Goal: Communication & Community: Connect with others

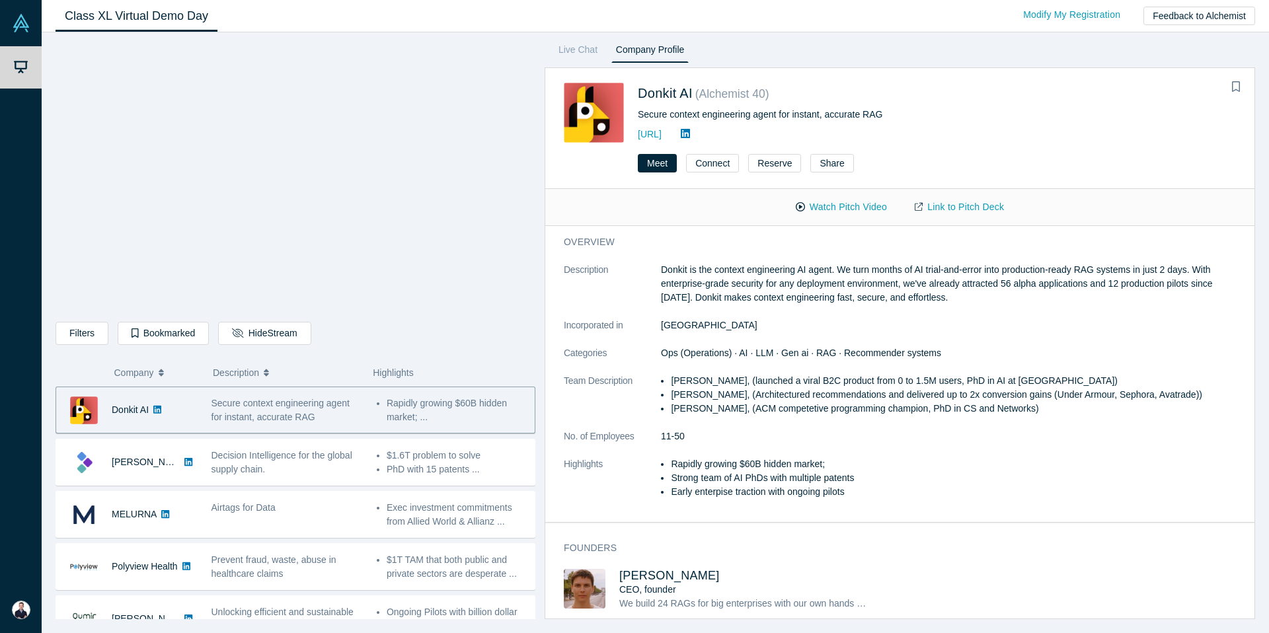
click at [299, 415] on span "Secure context engineering agent for instant, accurate RAG" at bounding box center [280, 410] width 138 height 24
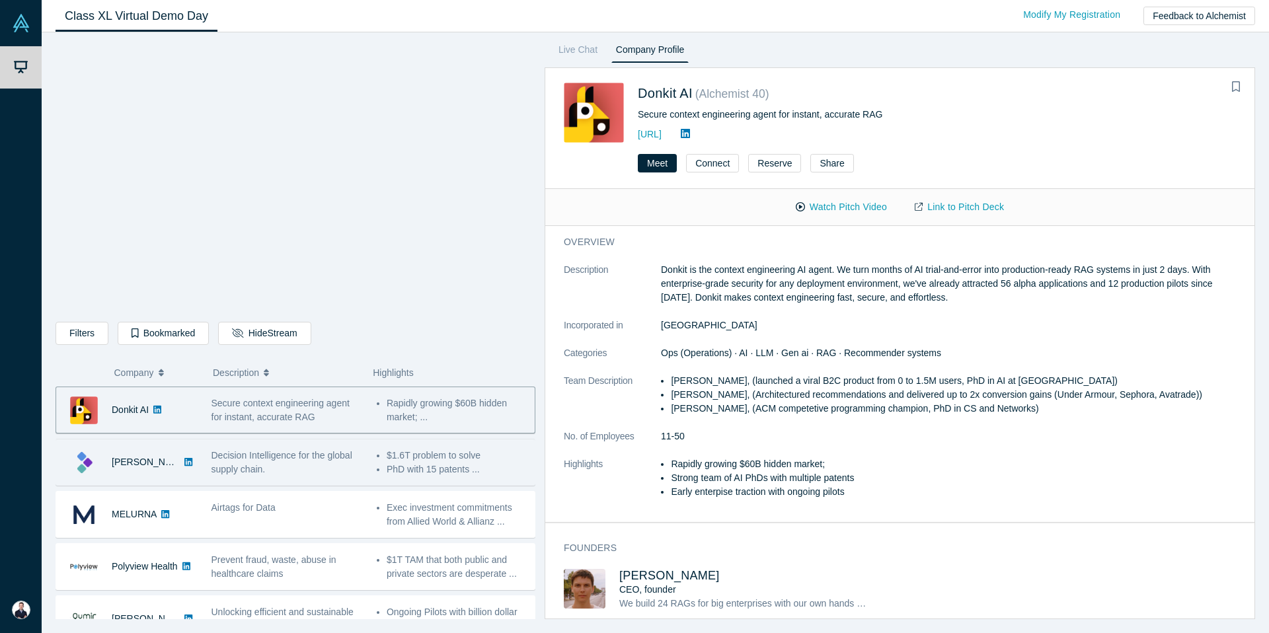
click at [286, 469] on div "Decision Intelligence for the global supply chain." at bounding box center [286, 463] width 151 height 28
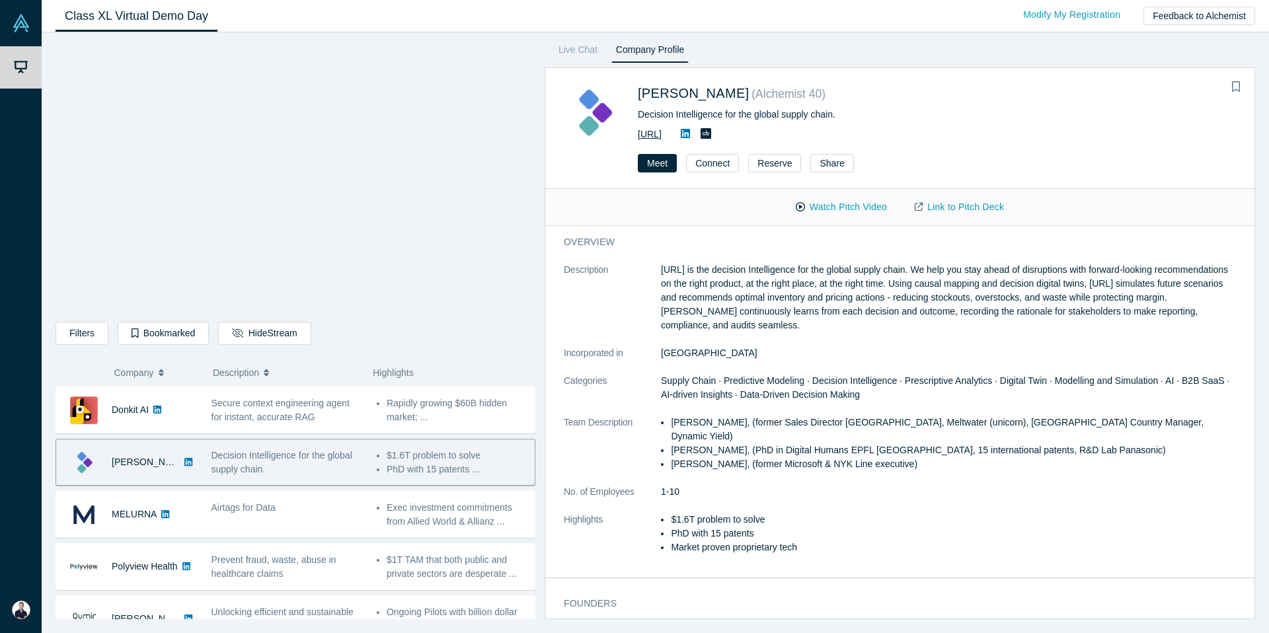
click at [661, 136] on link "[URL]" at bounding box center [650, 134] width 24 height 11
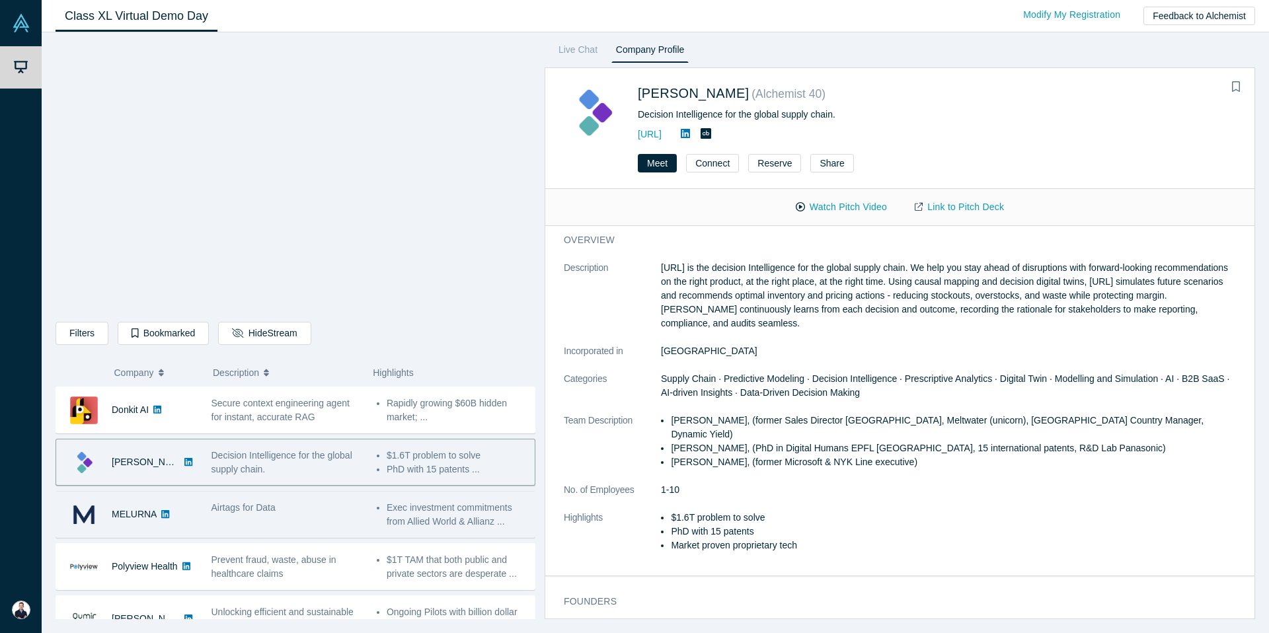
click at [290, 515] on div "Airtags for Data" at bounding box center [286, 515] width 165 height 42
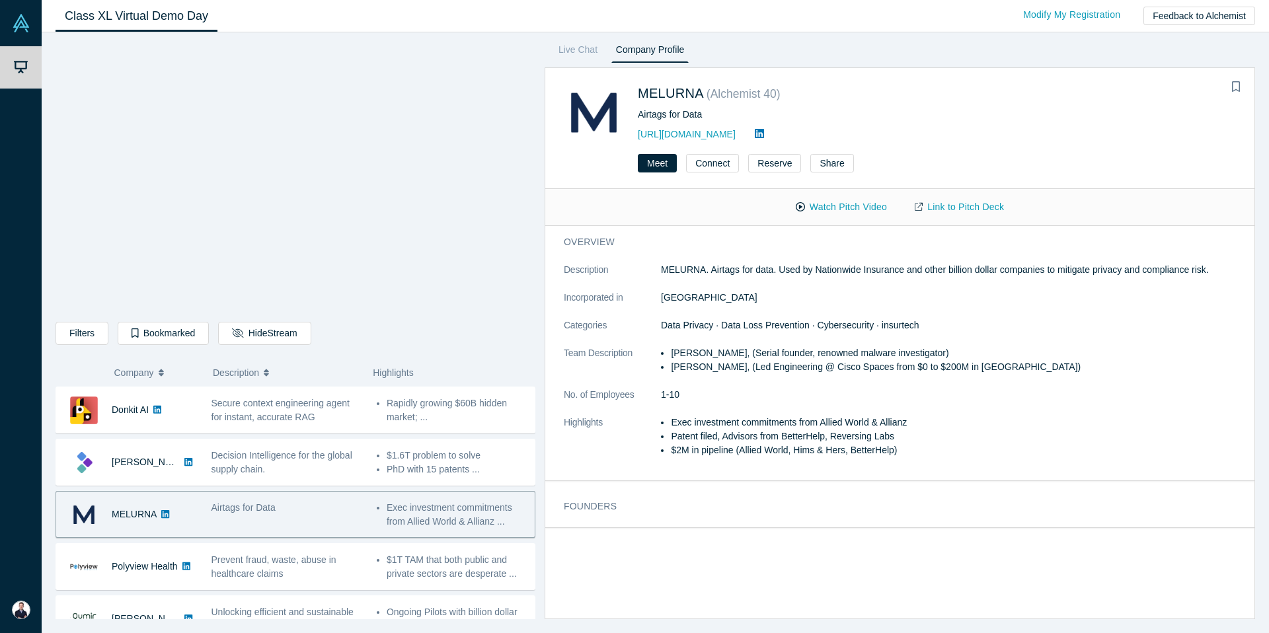
scroll to position [0, 0]
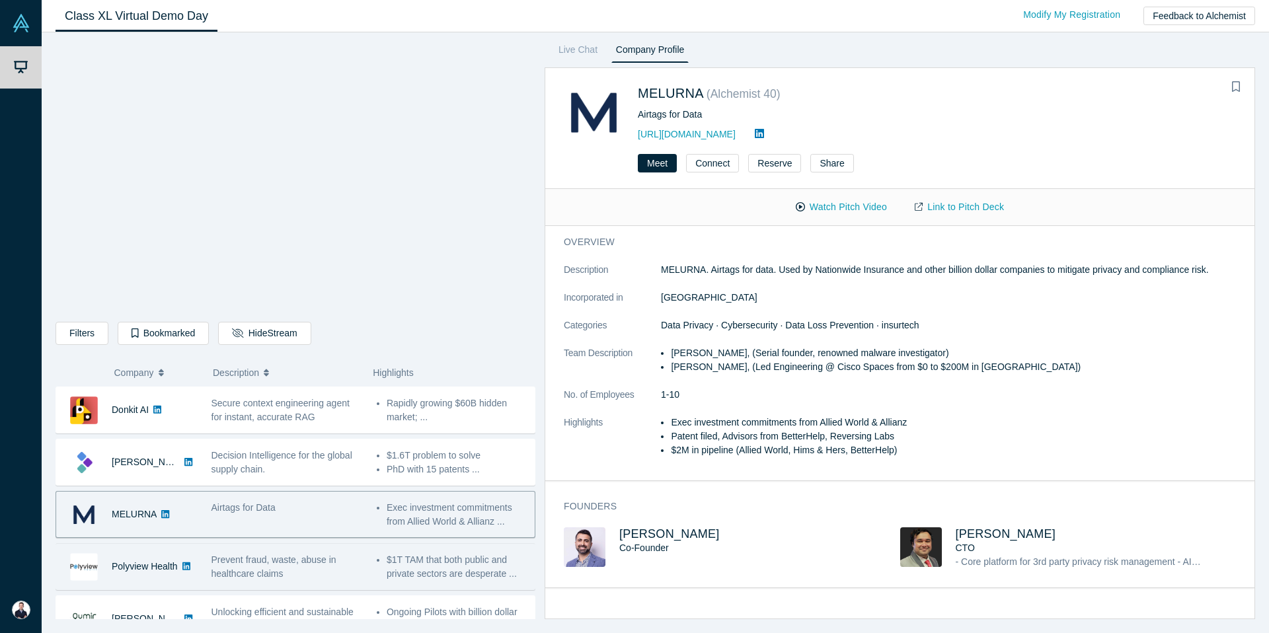
click at [289, 558] on span "Prevent fraud, waste, abuse in healthcare claims" at bounding box center [273, 566] width 125 height 24
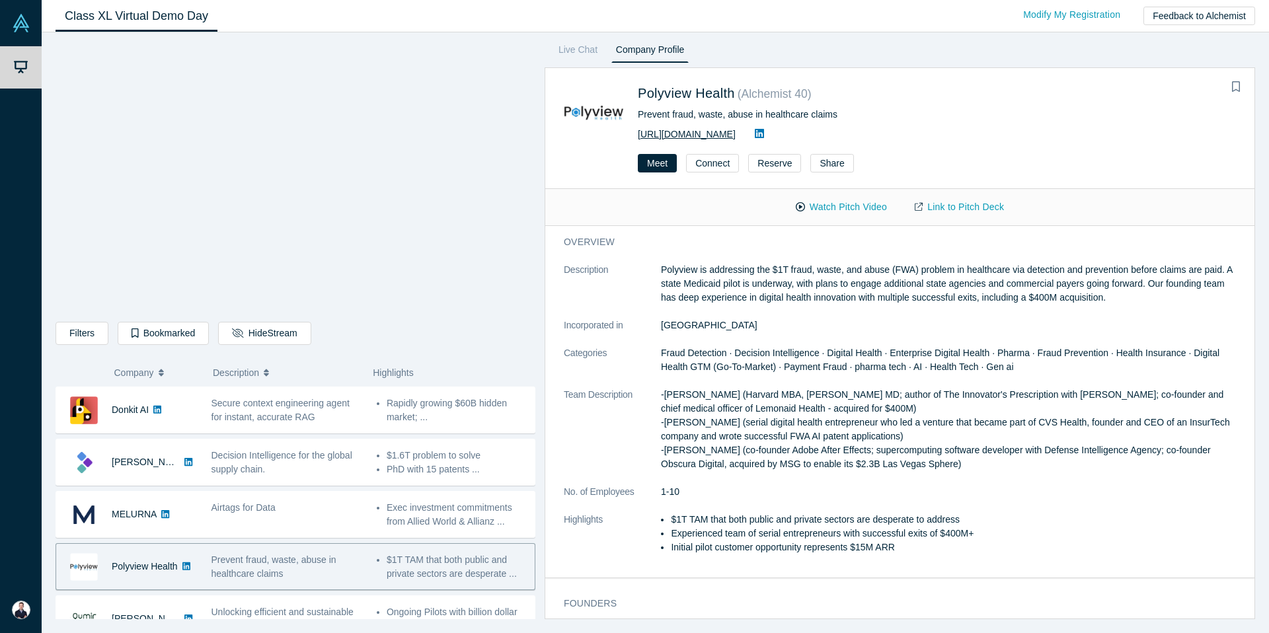
click at [730, 137] on link "[URL][DOMAIN_NAME]" at bounding box center [687, 134] width 98 height 11
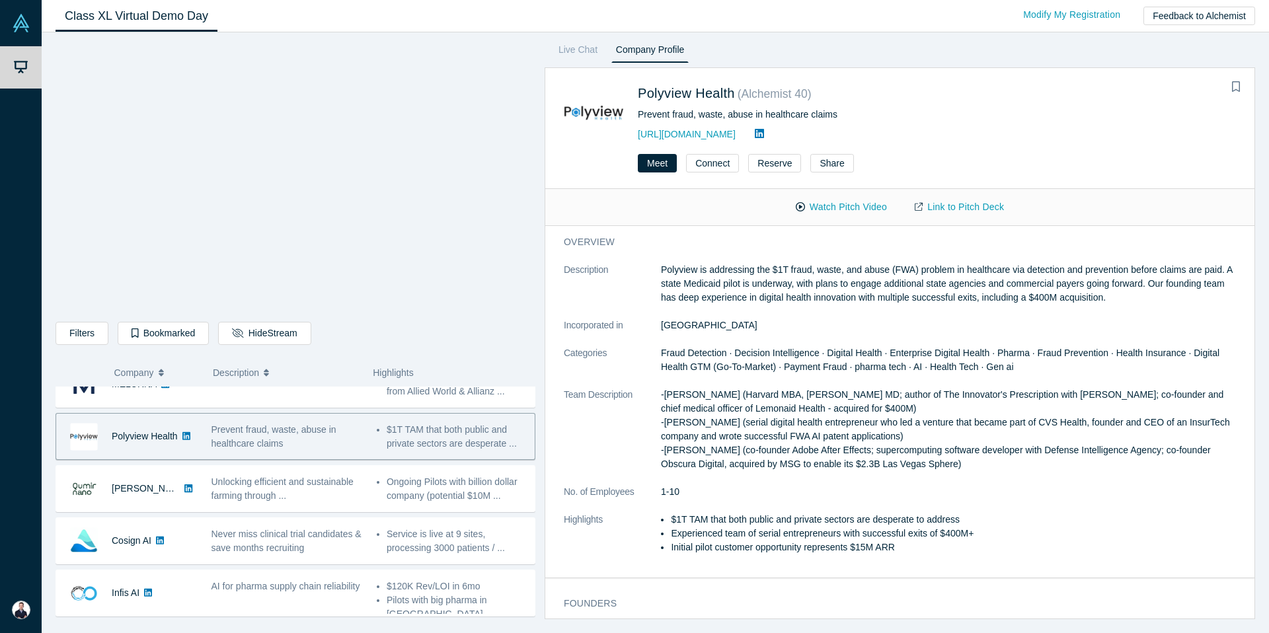
scroll to position [135, 0]
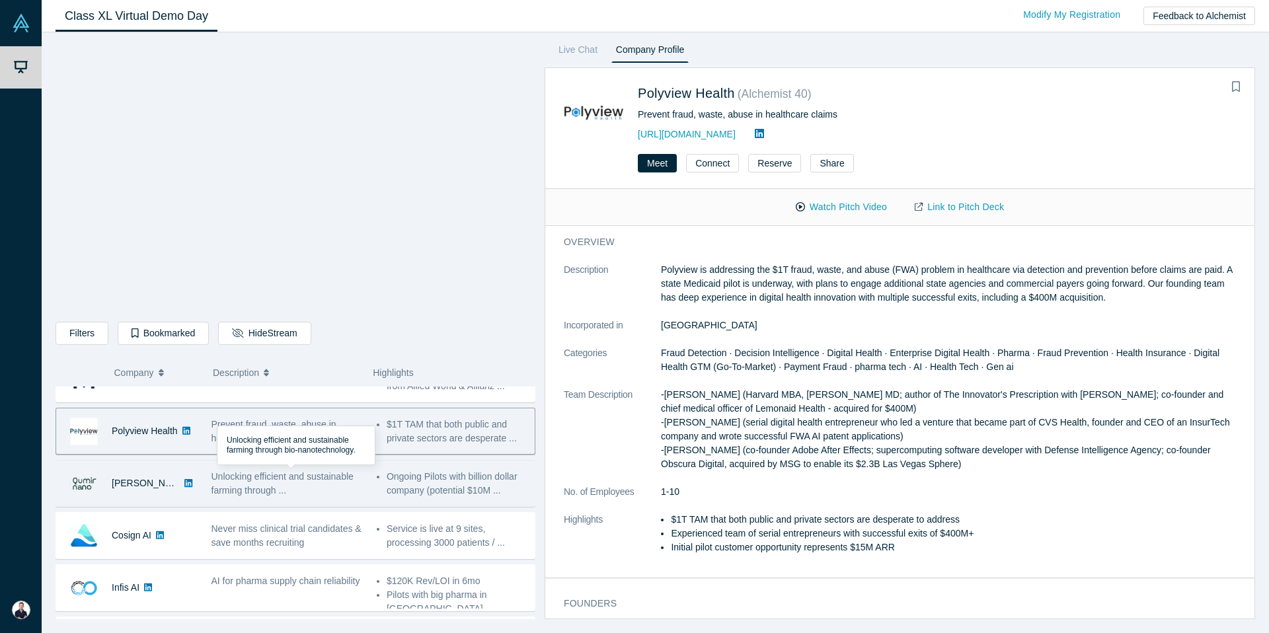
click at [295, 491] on div "Unlocking efficient and sustainable farming through ..." at bounding box center [286, 484] width 151 height 28
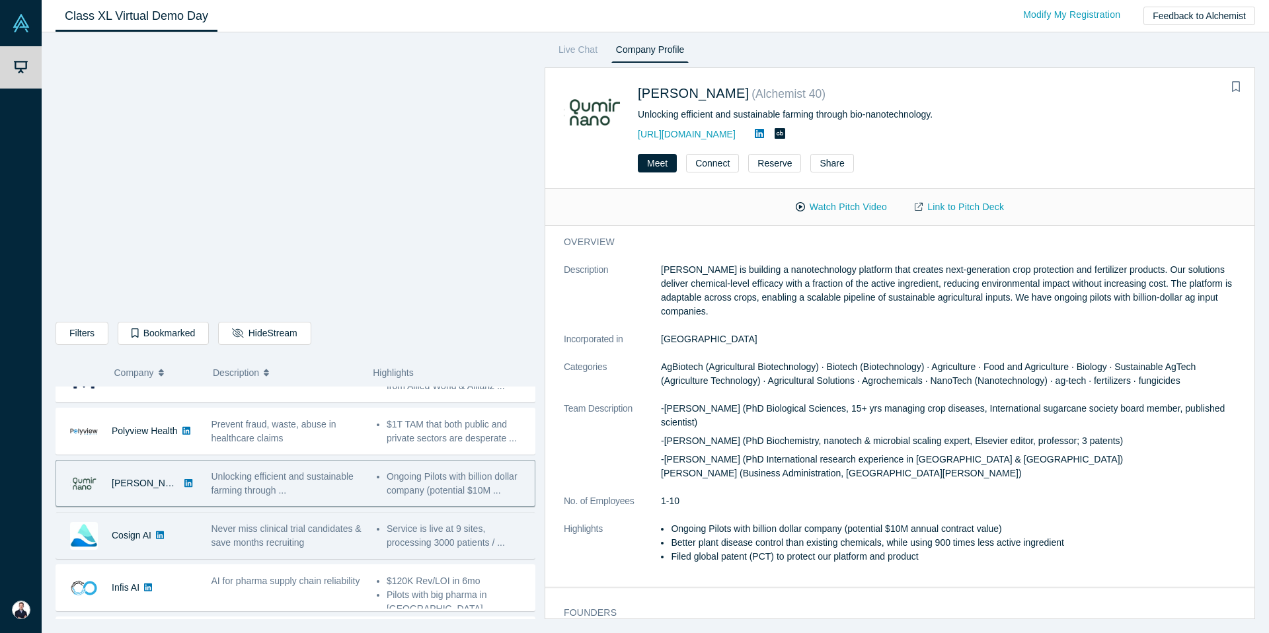
click at [300, 542] on span "Never miss clinical trial candidates & save months recruiting" at bounding box center [286, 535] width 150 height 24
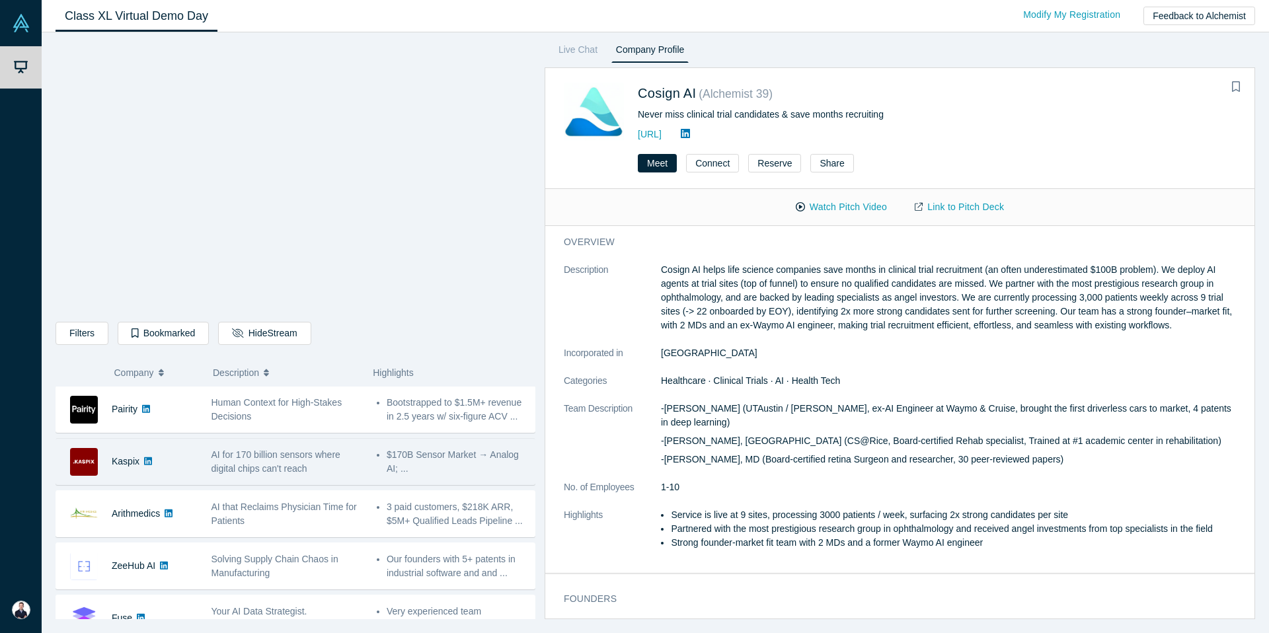
scroll to position [367, 0]
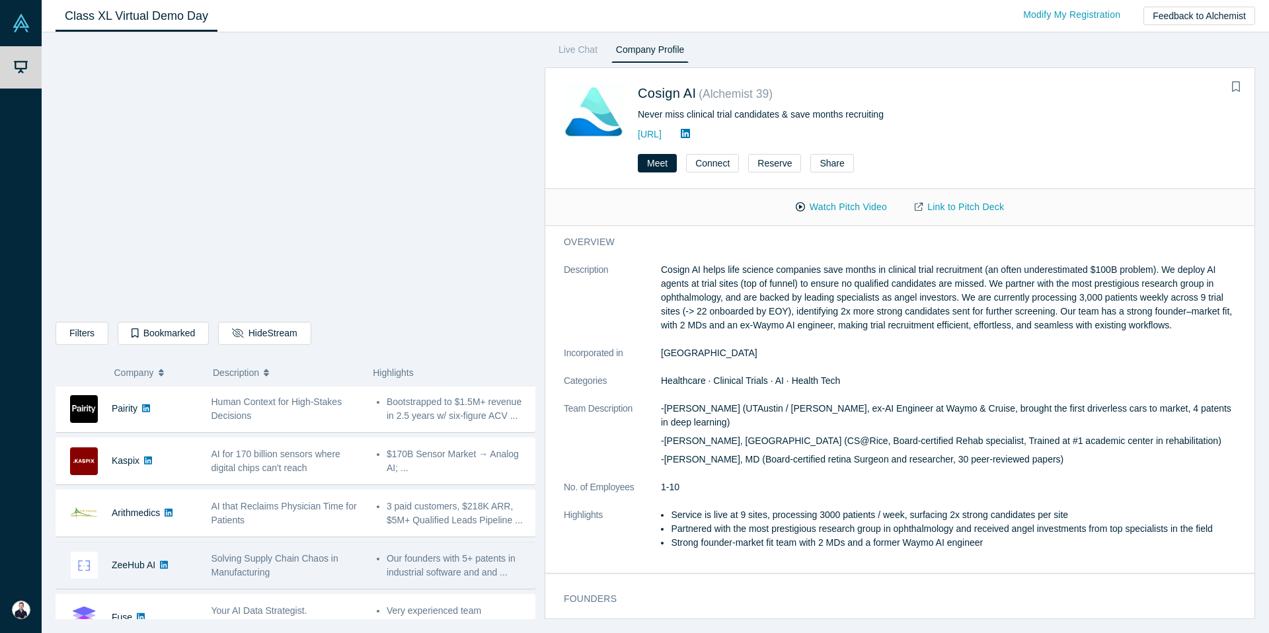
click at [278, 572] on div "Solving Supply Chain Chaos in Manufacturing" at bounding box center [286, 566] width 151 height 28
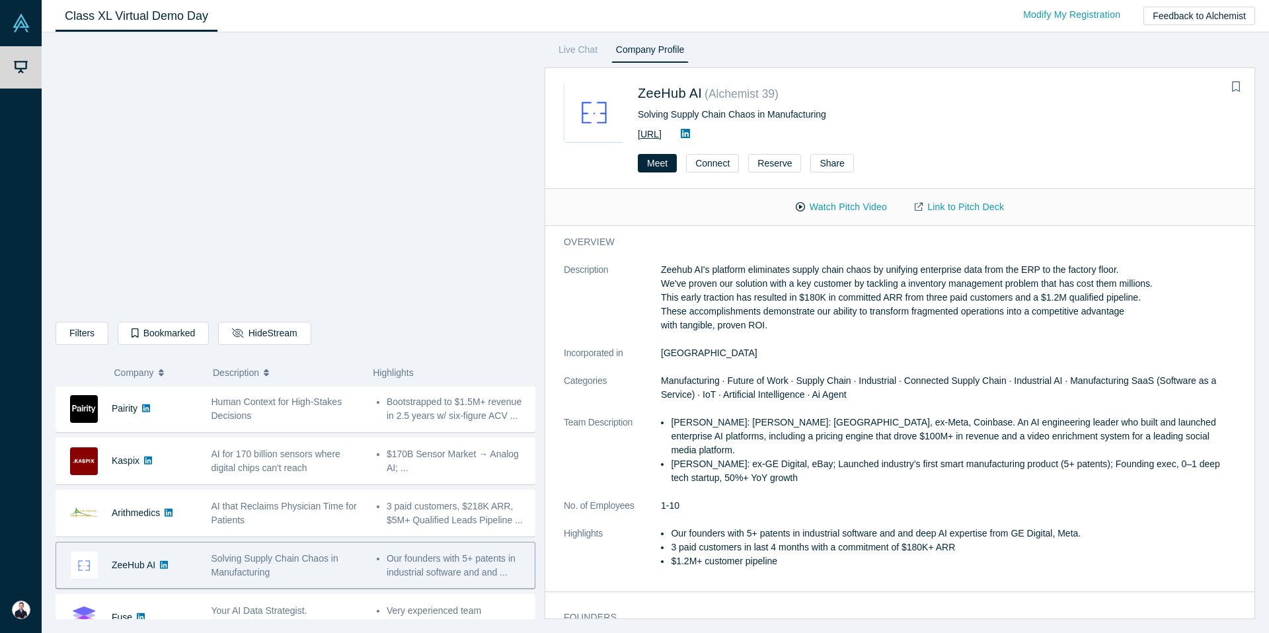
click at [661, 135] on link "[URL]" at bounding box center [650, 134] width 24 height 11
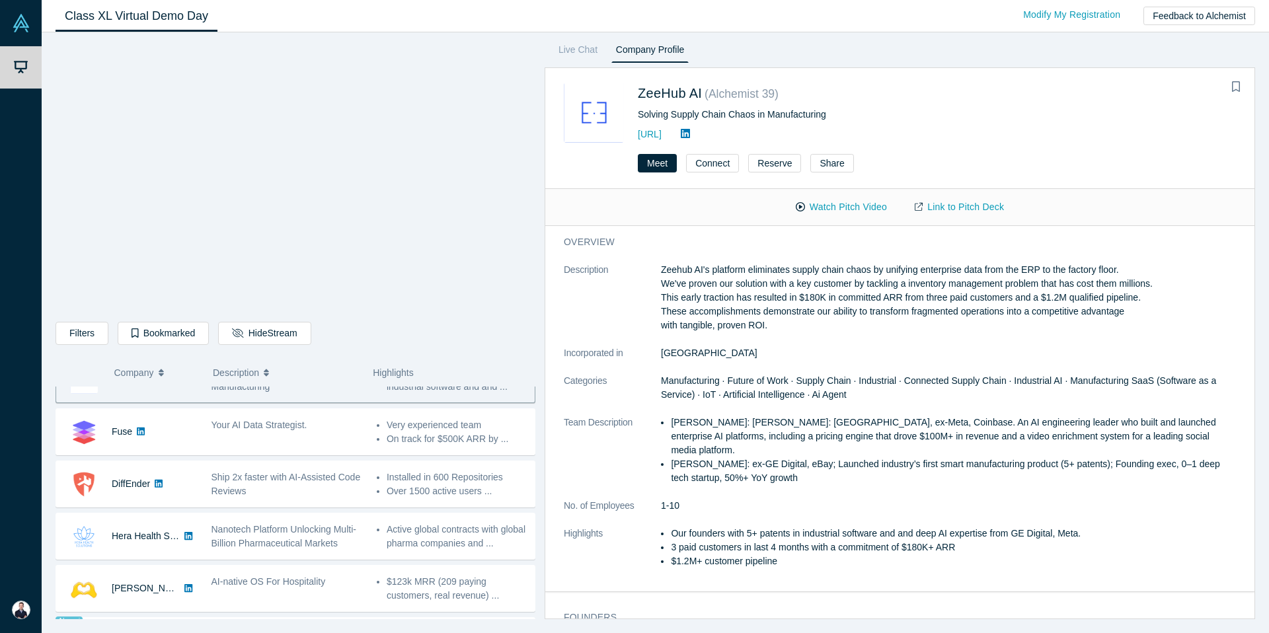
scroll to position [552, 0]
click at [164, 369] on icon "button" at bounding box center [161, 372] width 5 height 9
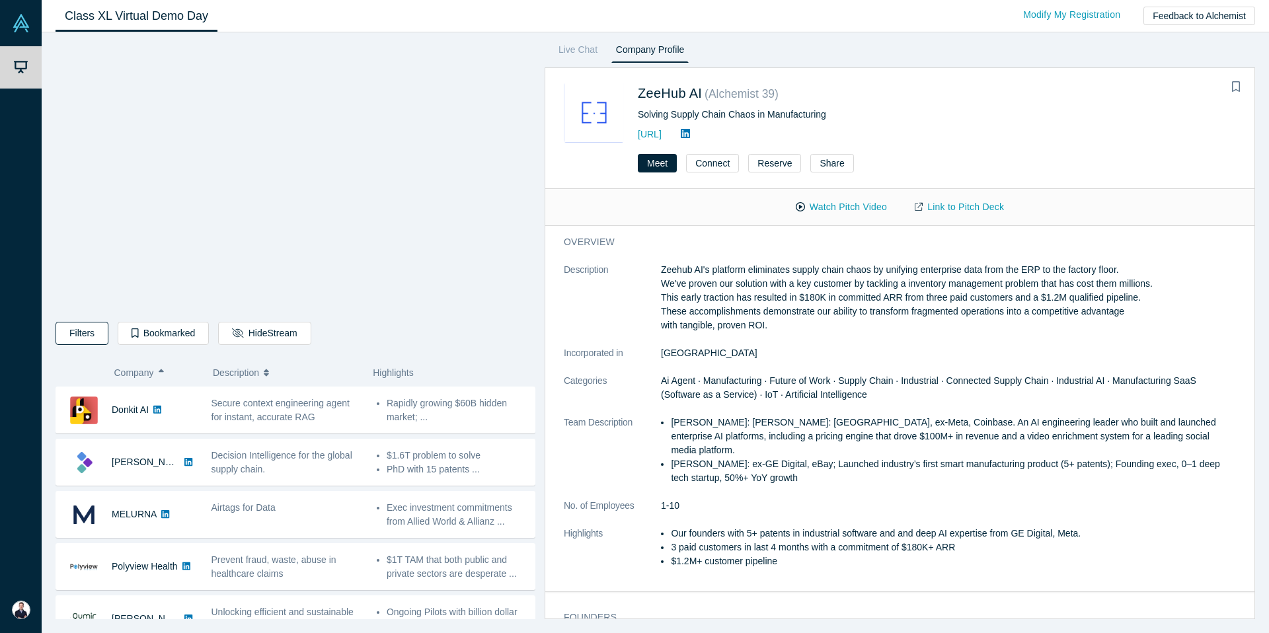
click at [90, 336] on button "Filters" at bounding box center [82, 333] width 53 height 23
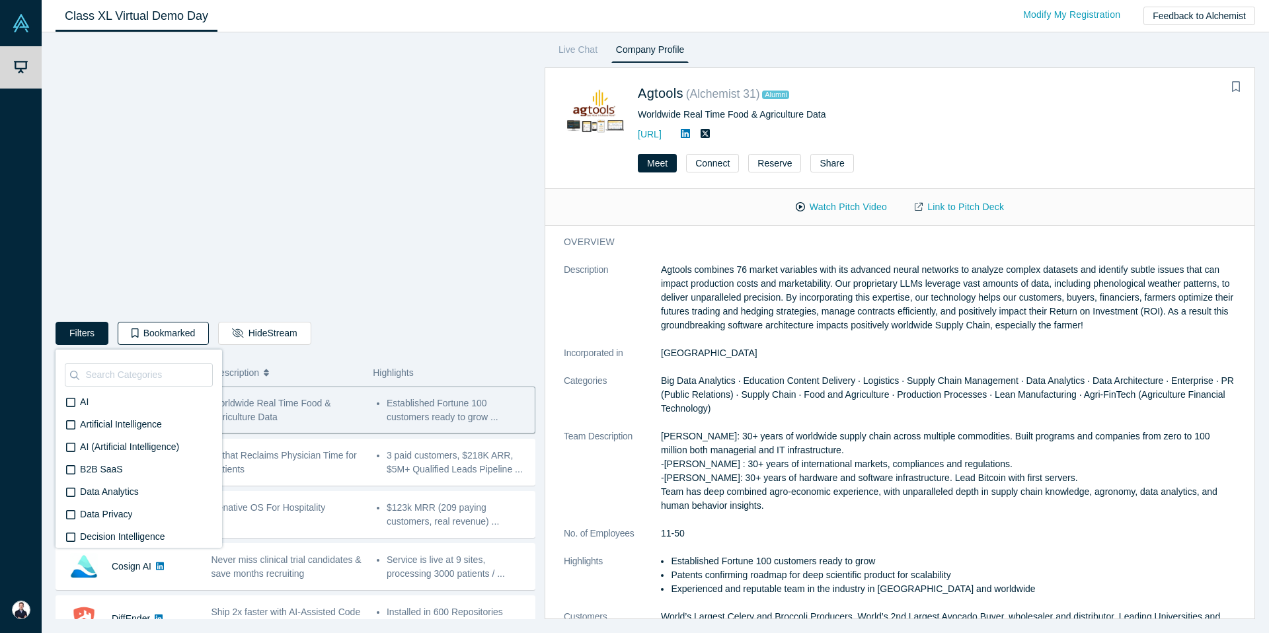
click at [184, 331] on button "Bookmarked" at bounding box center [163, 333] width 91 height 23
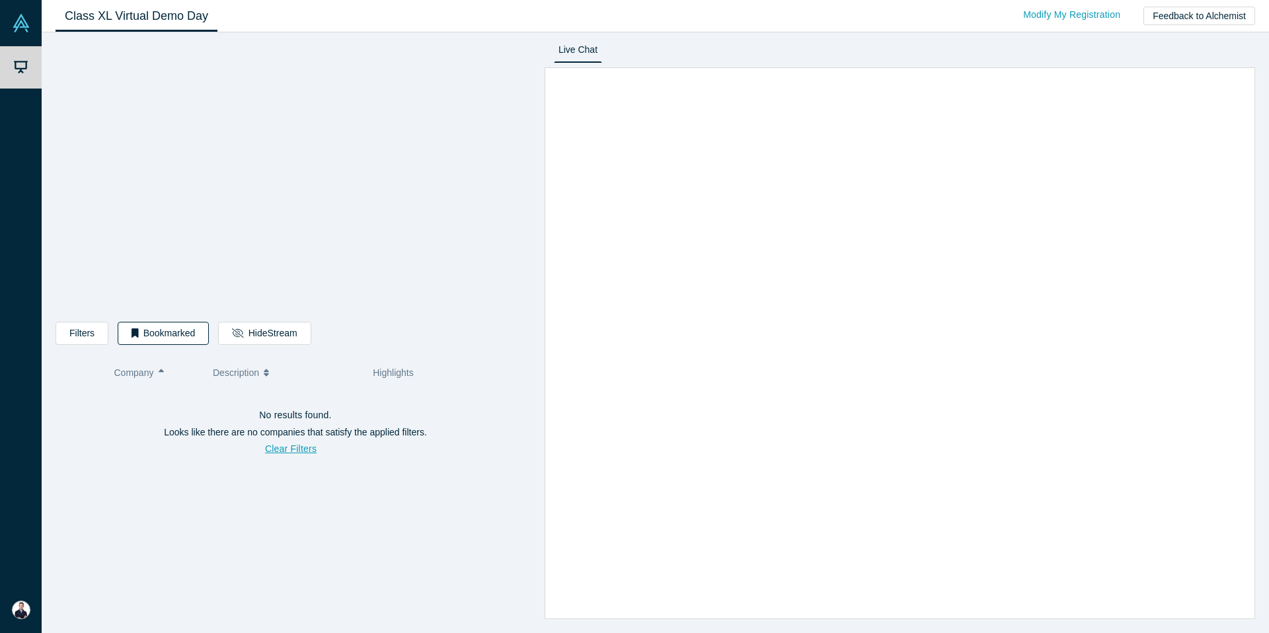
click at [162, 336] on button "Bookmarked" at bounding box center [163, 333] width 91 height 23
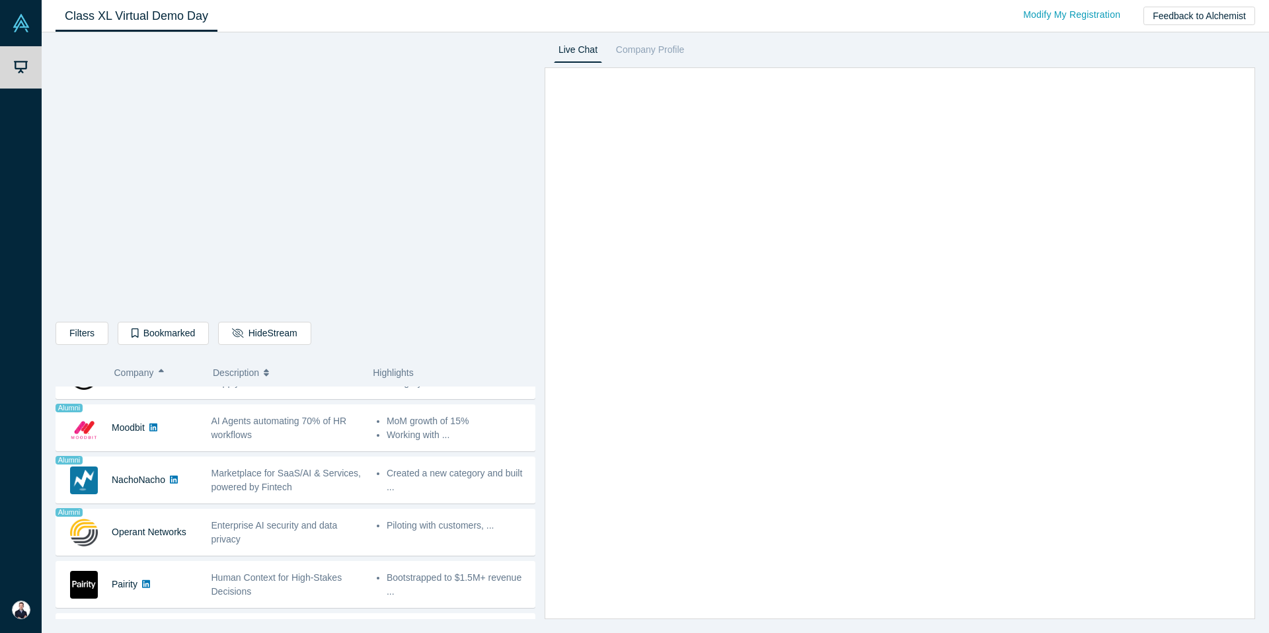
scroll to position [1020, 0]
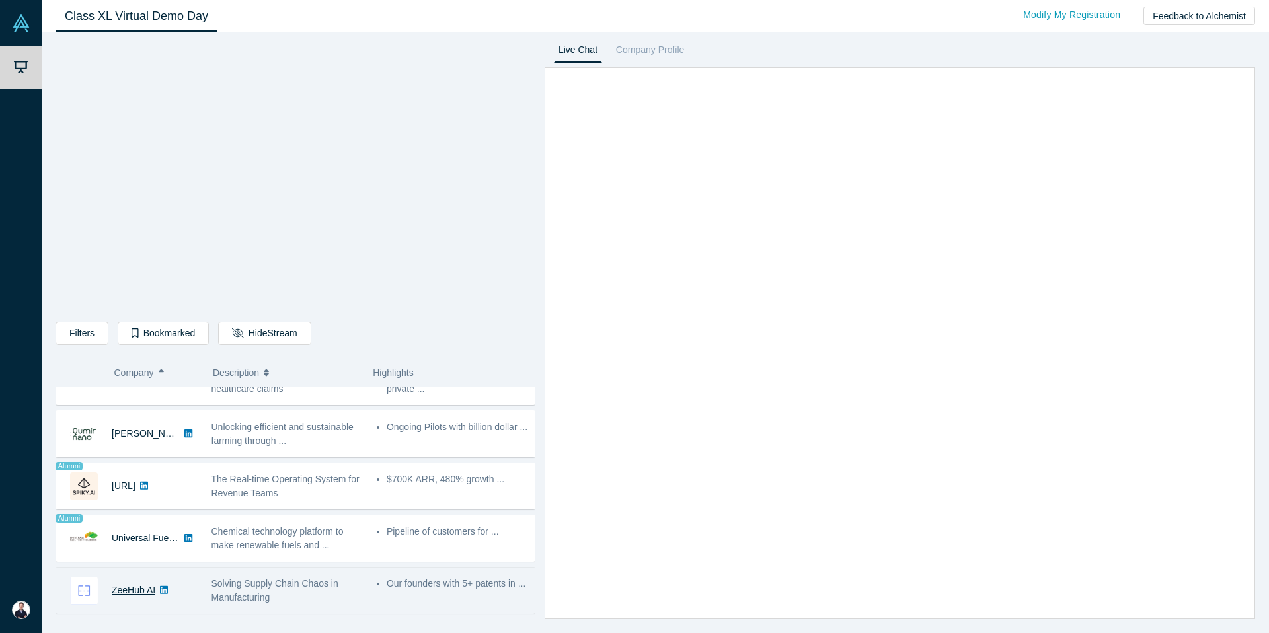
click at [124, 592] on link "ZeeHub AI" at bounding box center [134, 590] width 44 height 11
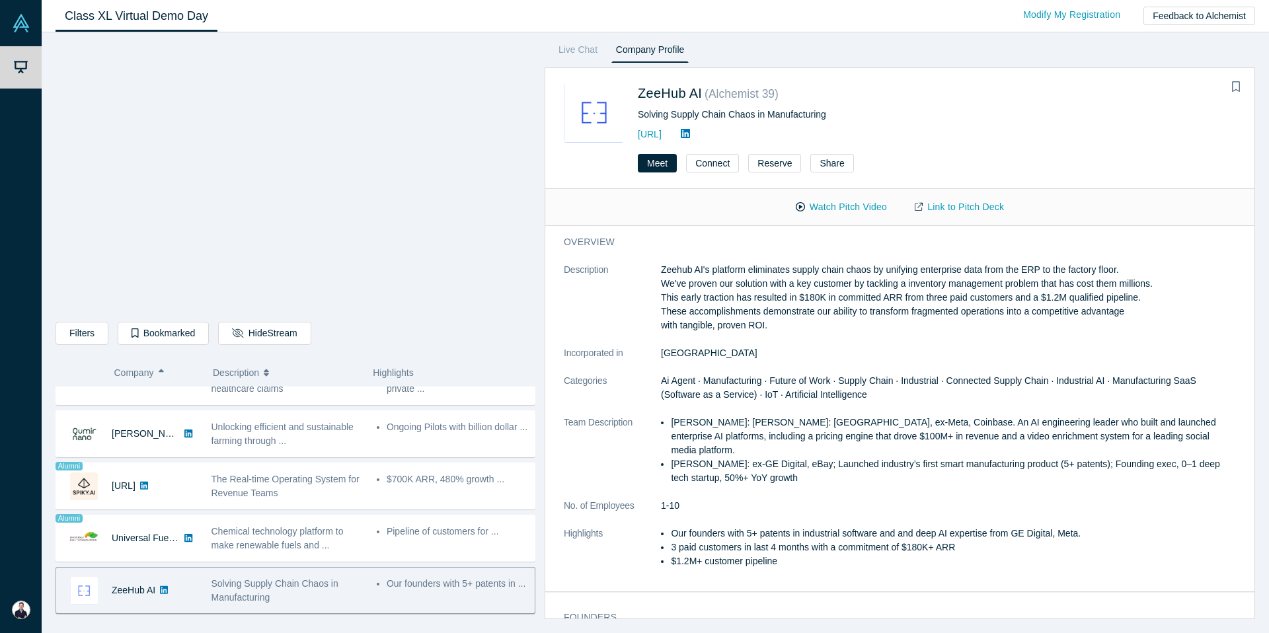
click at [239, 594] on span "Solving Supply Chain Chaos in Manufacturing" at bounding box center [274, 590] width 127 height 24
click at [1229, 89] on button "Bookmark" at bounding box center [1236, 87] width 19 height 19
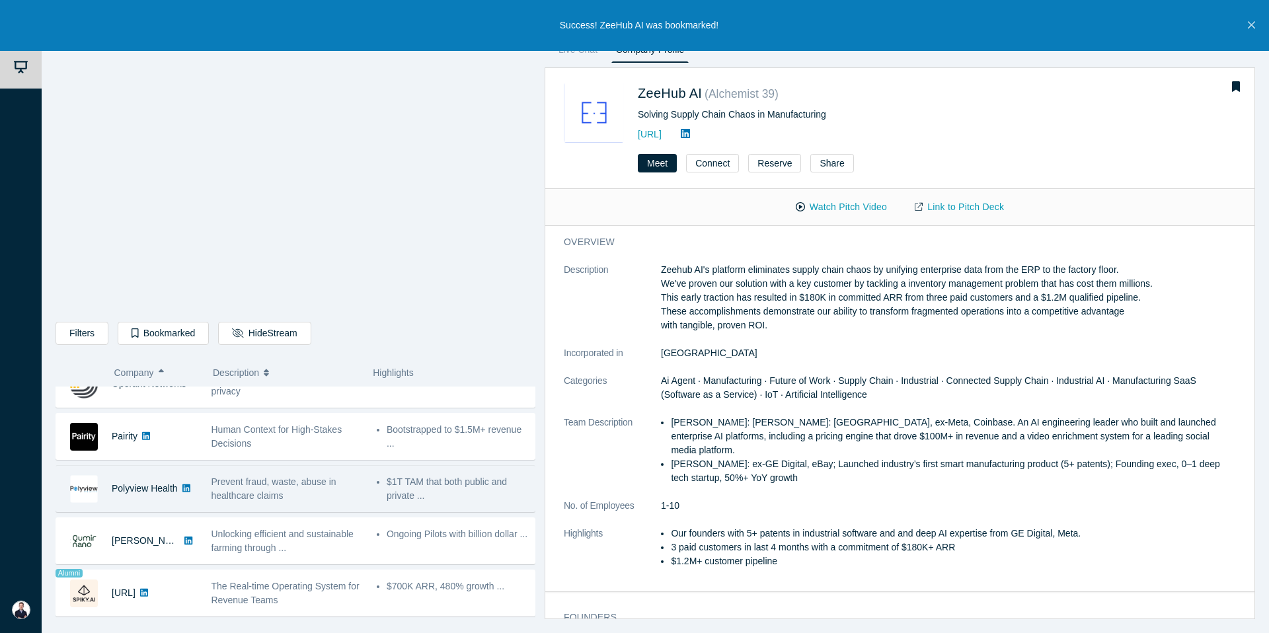
scroll to position [911, 0]
click at [266, 502] on span "Prevent fraud, waste, abuse in healthcare claims" at bounding box center [273, 490] width 125 height 24
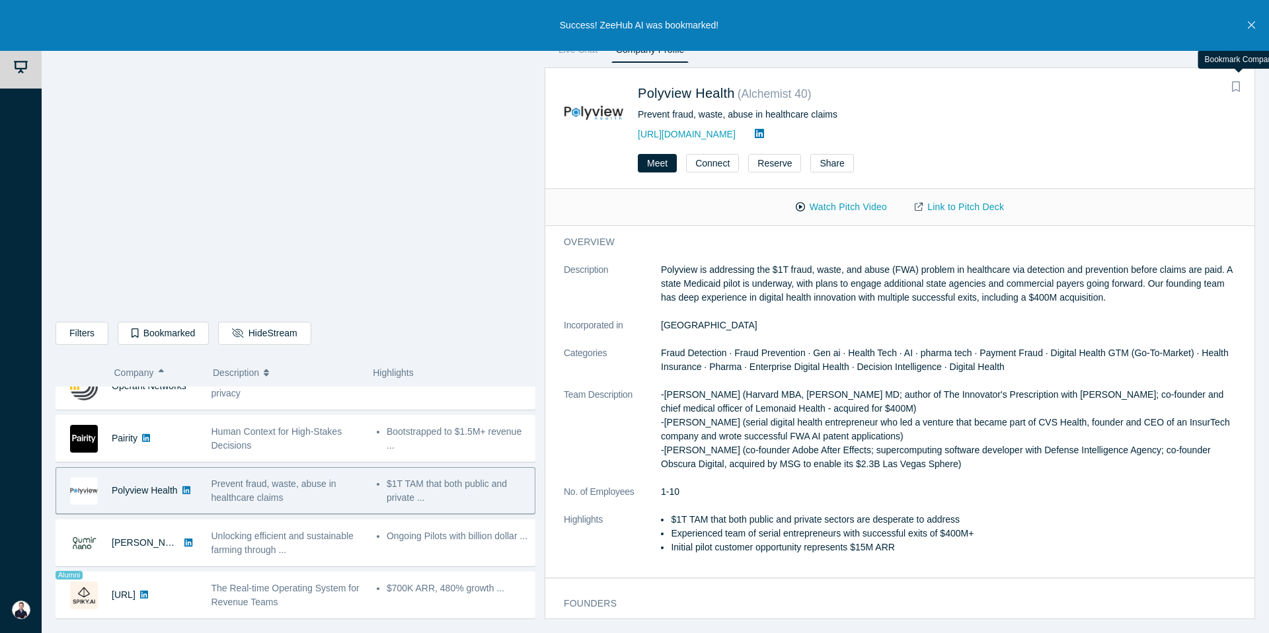
click at [1240, 89] on button "Bookmark" at bounding box center [1236, 87] width 19 height 19
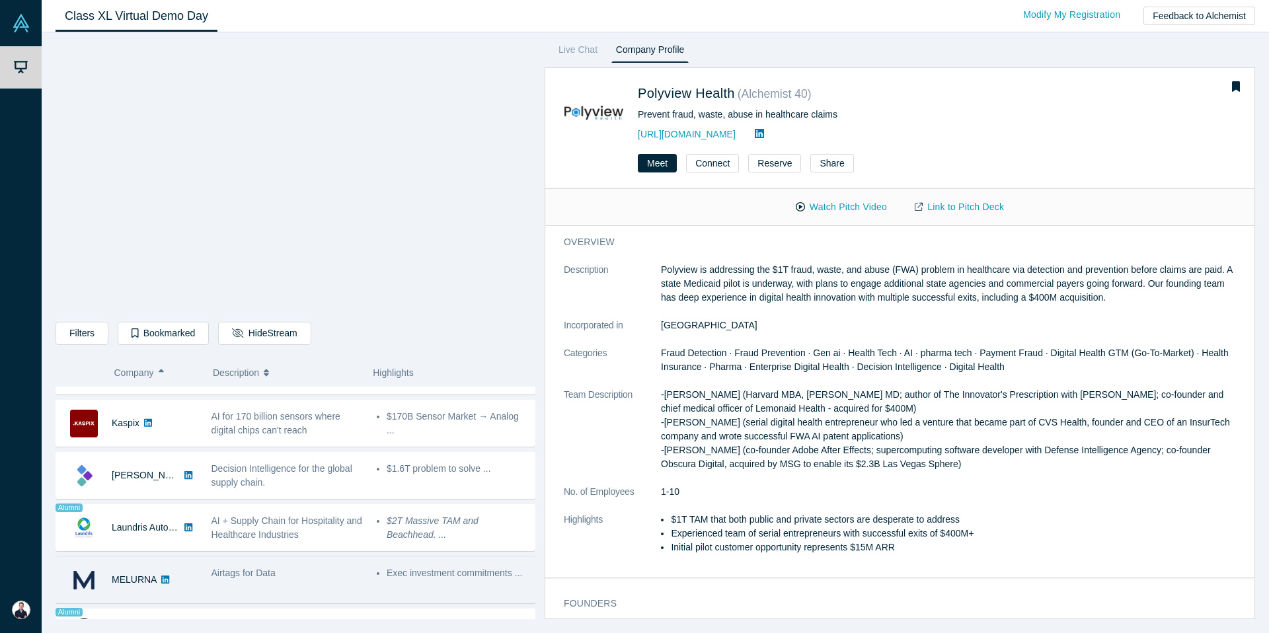
scroll to position [508, 0]
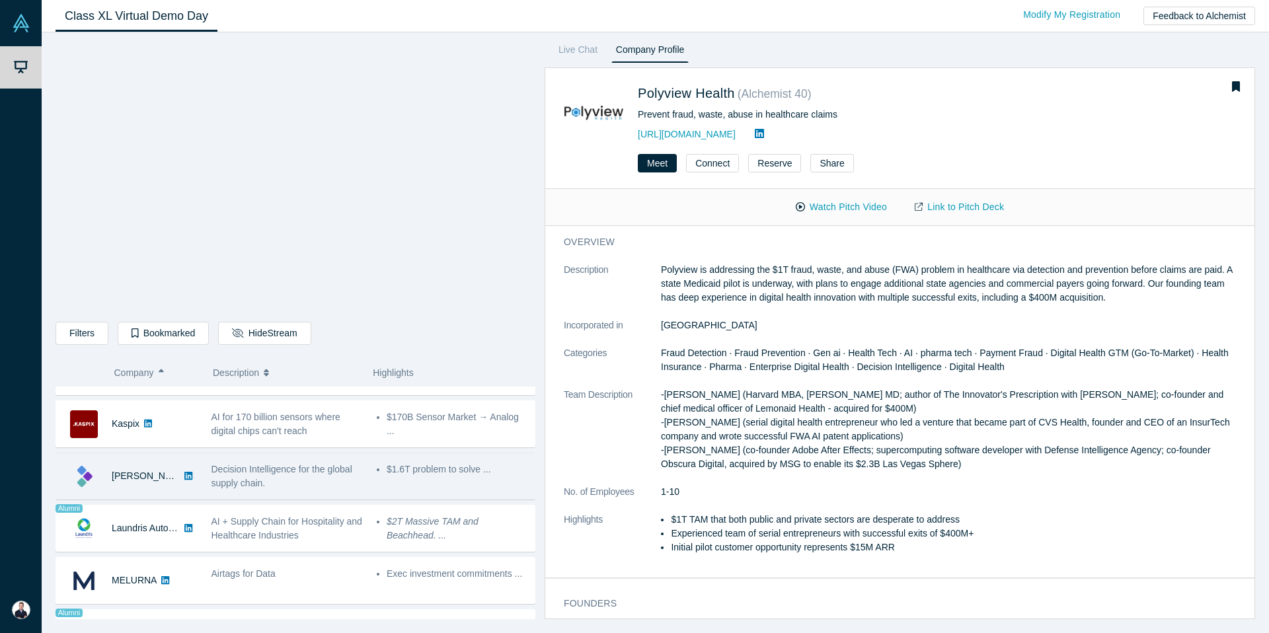
click at [275, 486] on div "Decision Intelligence for the global supply chain." at bounding box center [286, 477] width 151 height 28
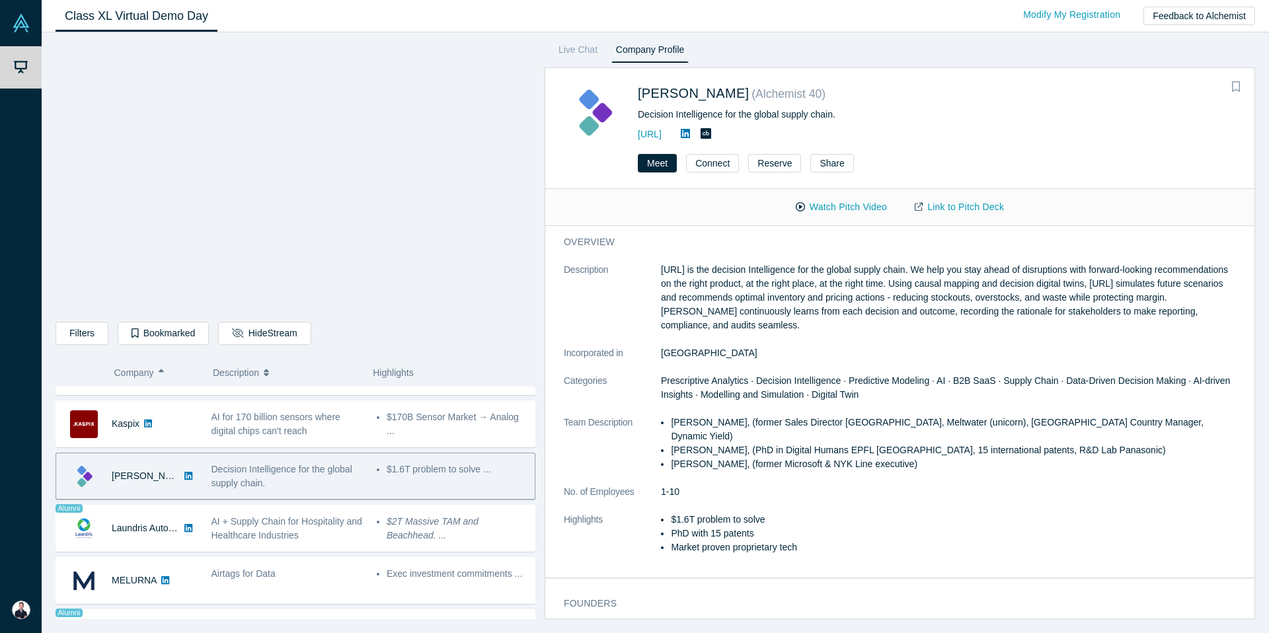
click at [1234, 83] on icon "Bookmark" at bounding box center [1236, 86] width 8 height 11
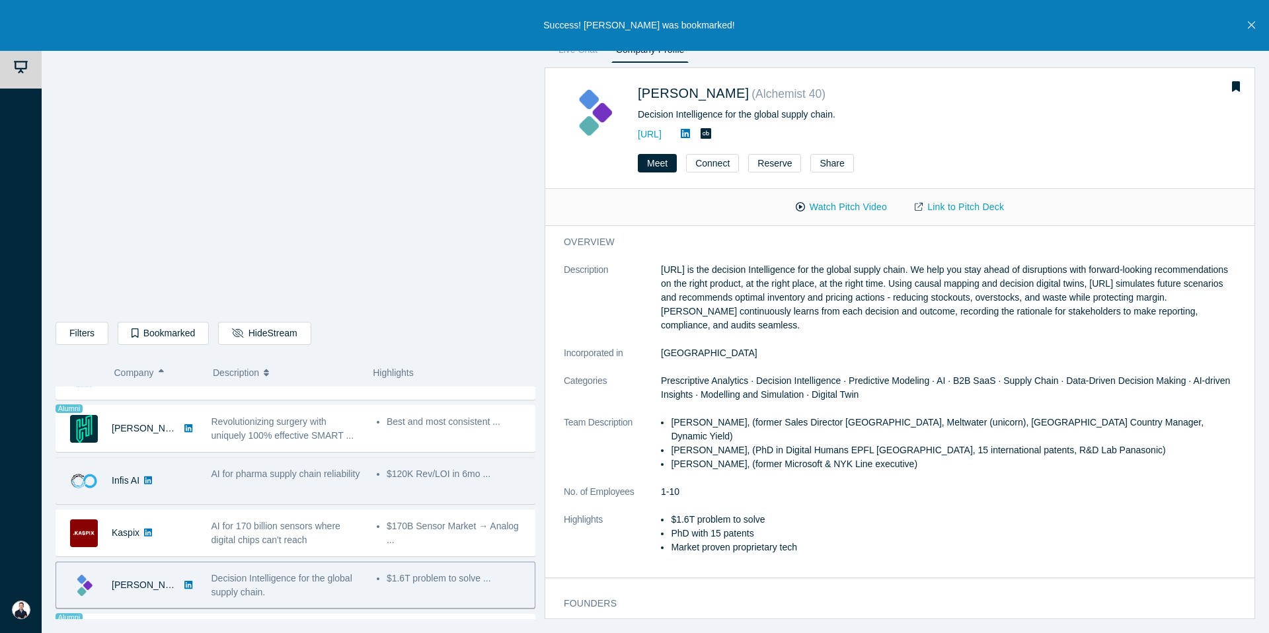
scroll to position [398, 0]
click at [287, 484] on div "AI for pharma supply chain reliability" at bounding box center [286, 482] width 165 height 42
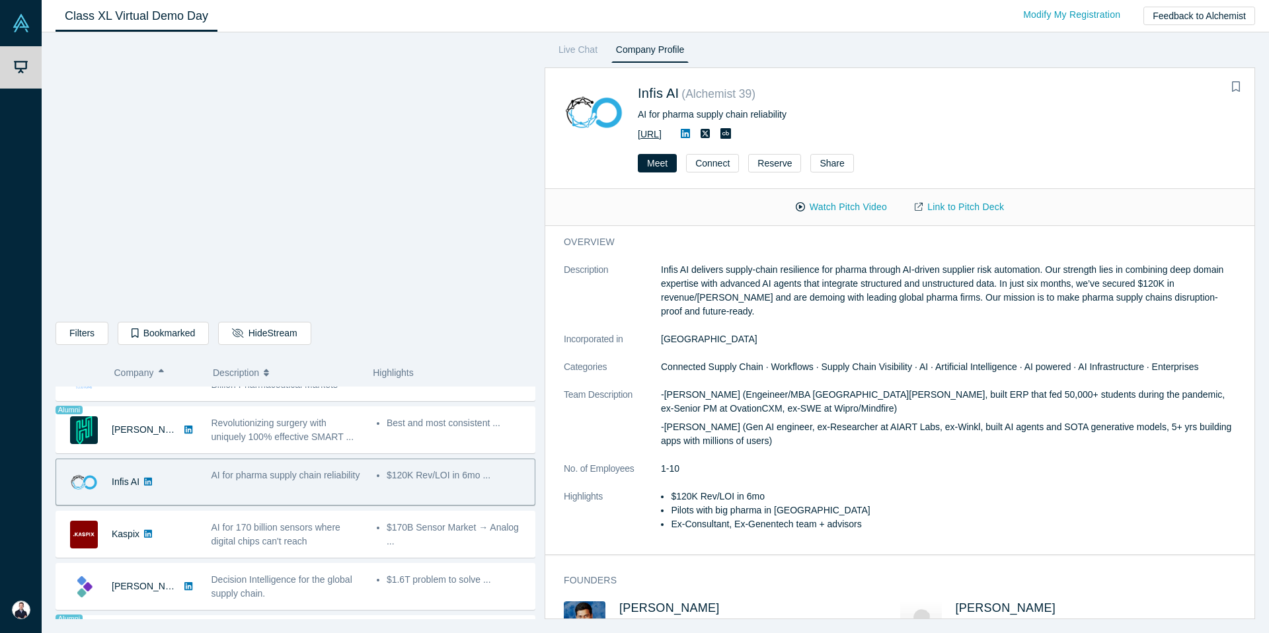
click at [661, 137] on link "[URL]" at bounding box center [650, 134] width 24 height 11
click at [1238, 88] on icon "Bookmark" at bounding box center [1236, 86] width 8 height 11
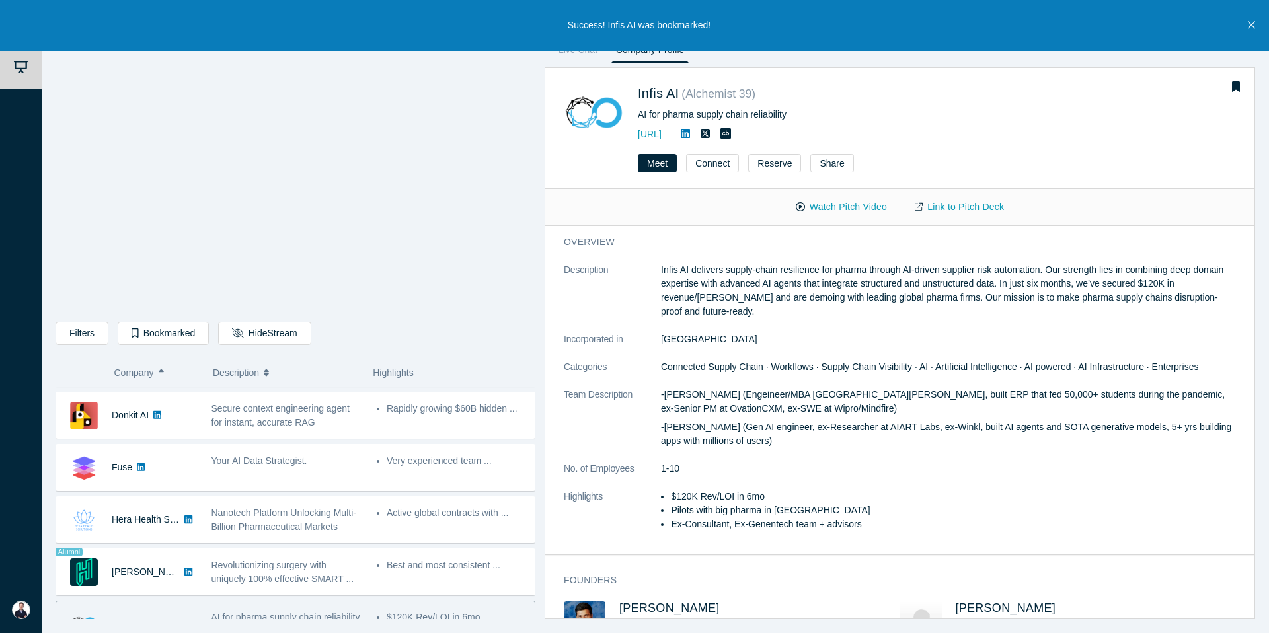
scroll to position [254, 0]
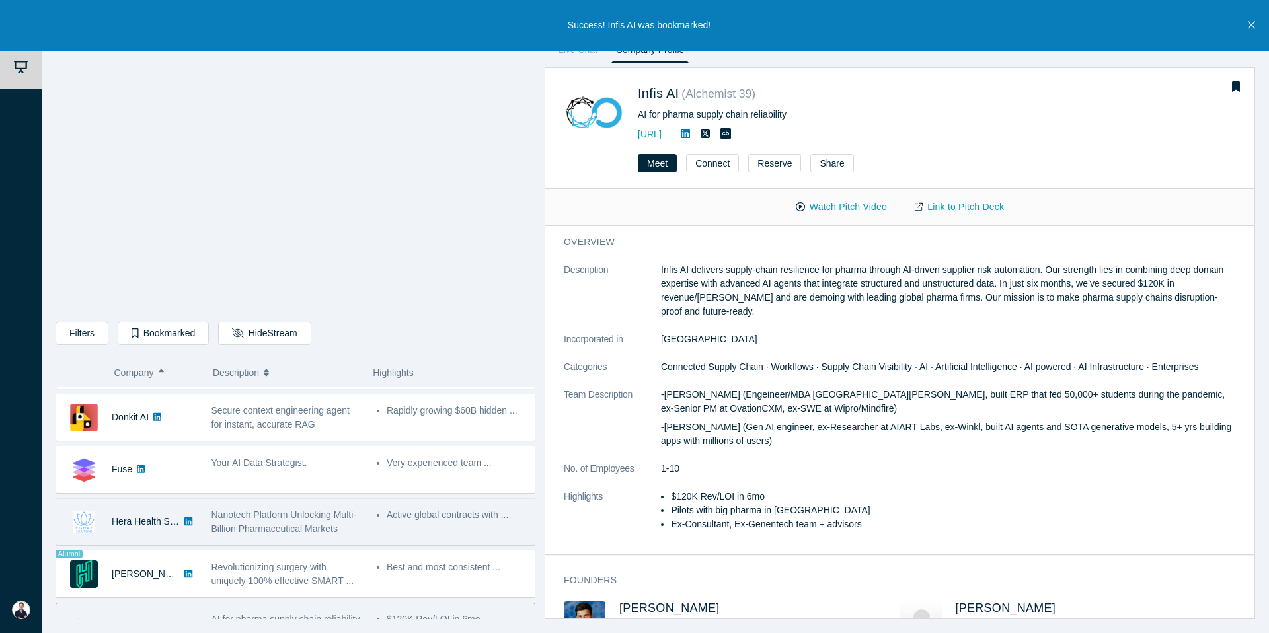
click at [283, 521] on div "Nanotech Platform Unlocking Multi-Billion Pharmaceutical Markets" at bounding box center [286, 522] width 151 height 28
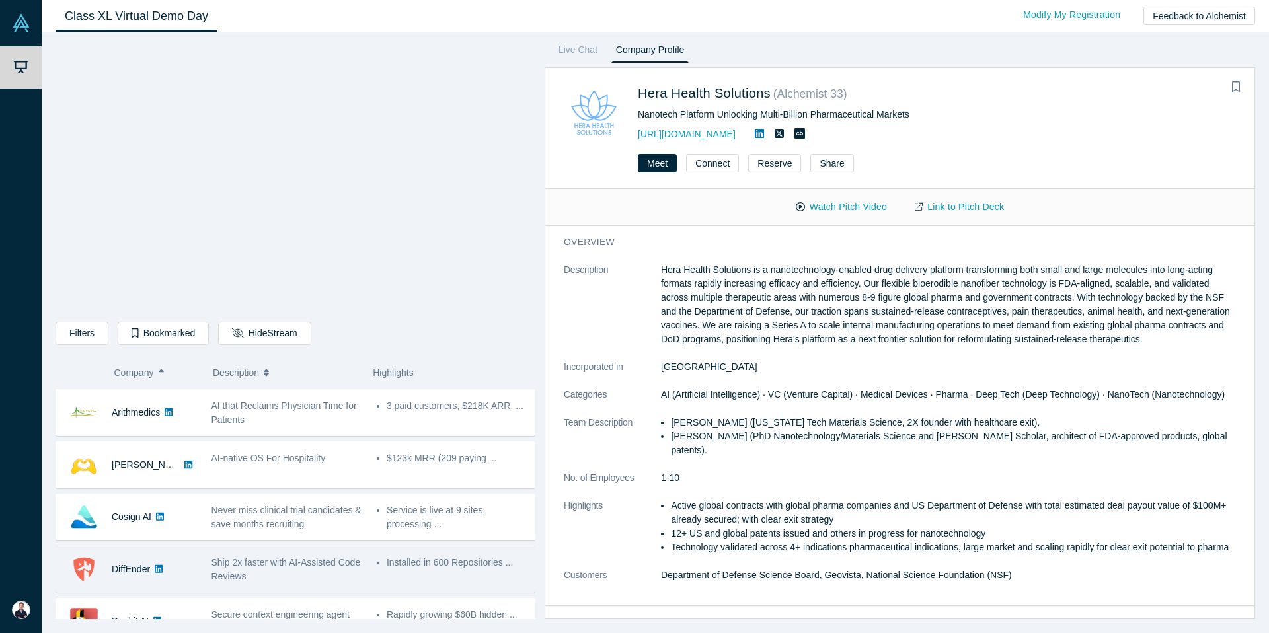
scroll to position [48, 0]
click at [278, 522] on span "Never miss clinical trial candidates & save months recruiting" at bounding box center [286, 519] width 150 height 24
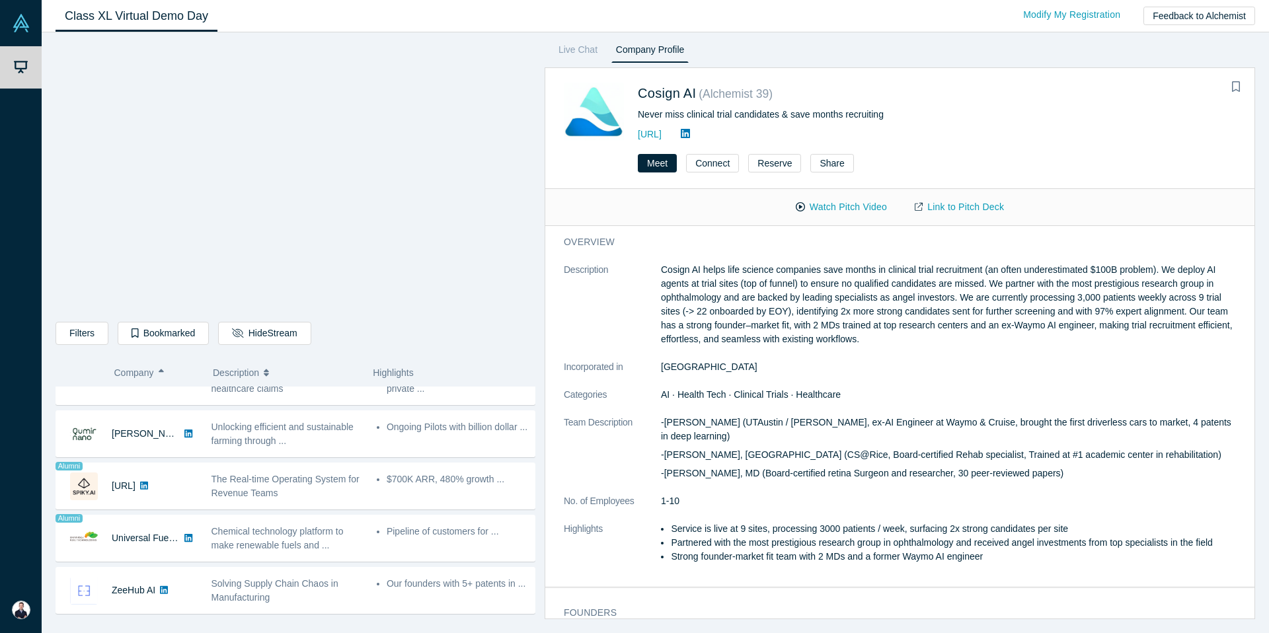
scroll to position [0, 0]
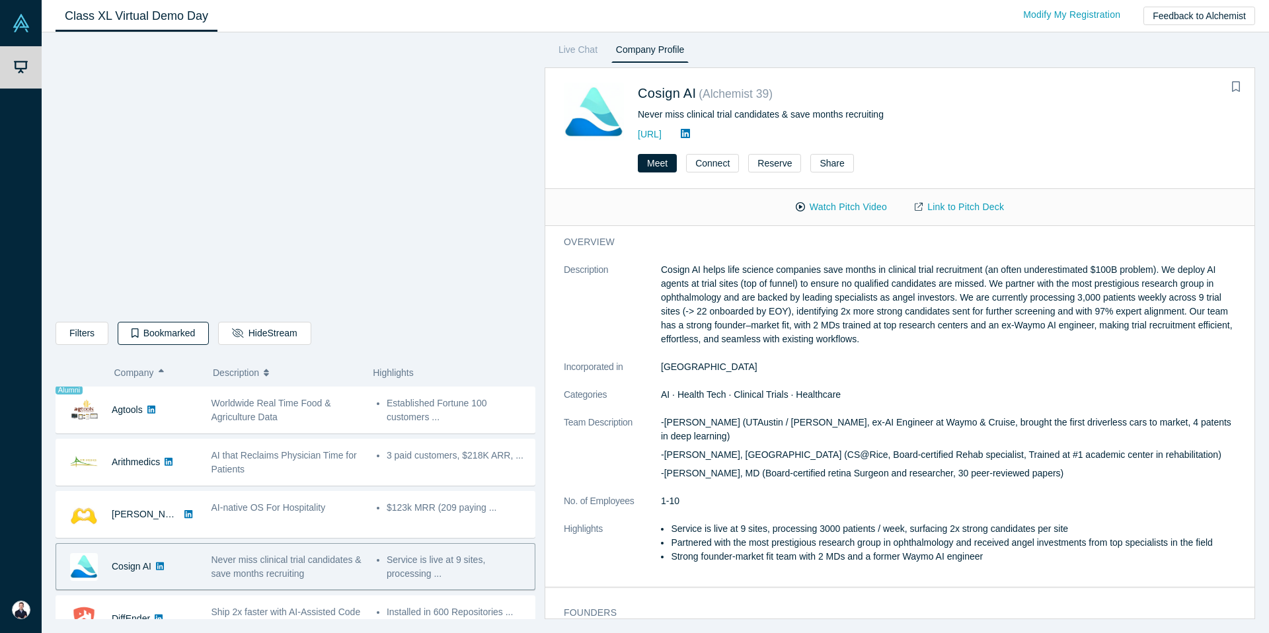
click at [141, 334] on button "Bookmarked" at bounding box center [163, 333] width 91 height 23
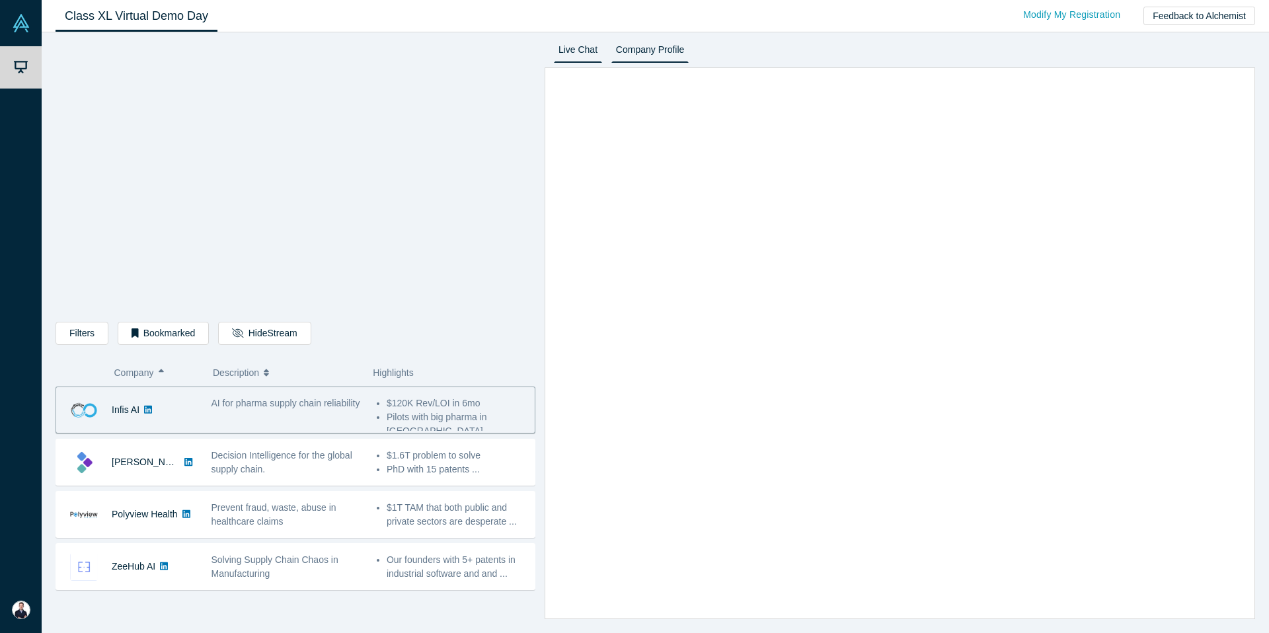
click at [637, 50] on link "Company Profile" at bounding box center [649, 52] width 77 height 21
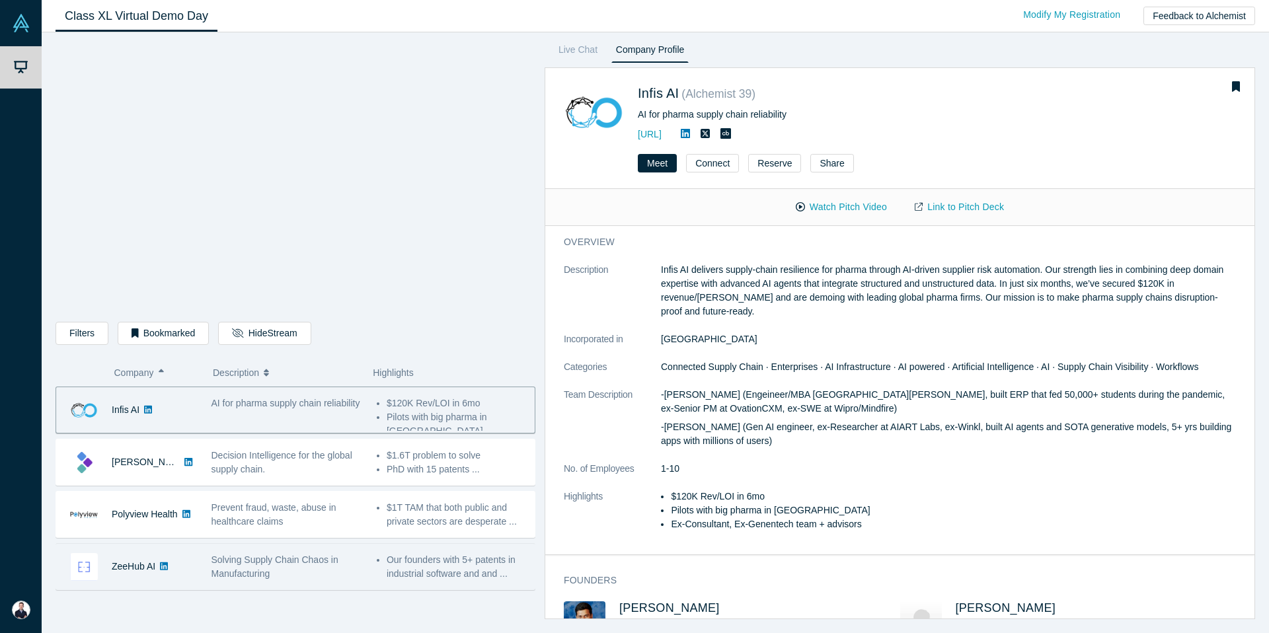
click at [246, 567] on div "Solving Supply Chain Chaos in Manufacturing" at bounding box center [286, 567] width 151 height 28
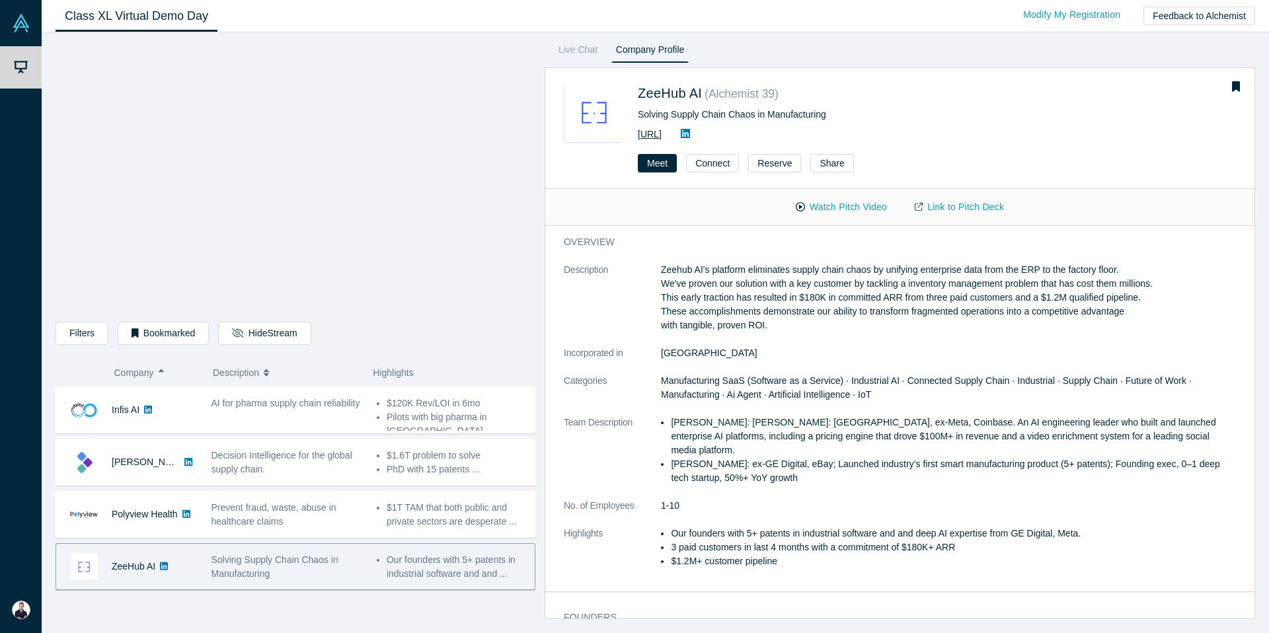
click at [661, 132] on link "[URL]" at bounding box center [650, 134] width 24 height 11
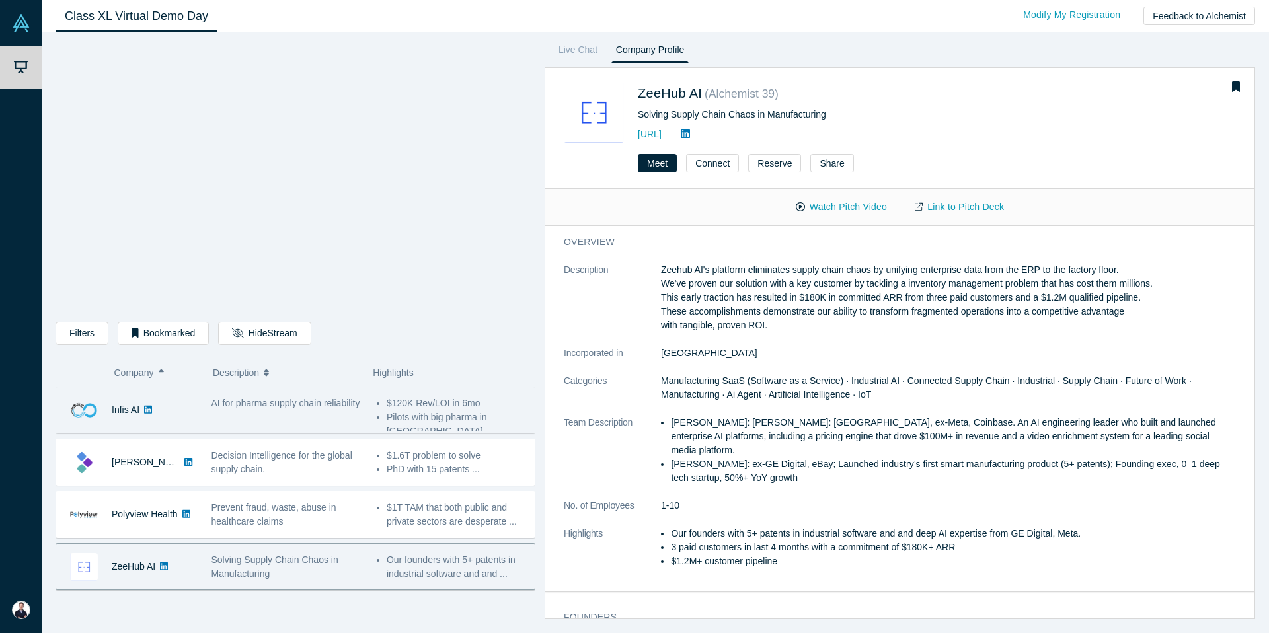
click at [267, 409] on div "AI for pharma supply chain reliability" at bounding box center [286, 403] width 151 height 14
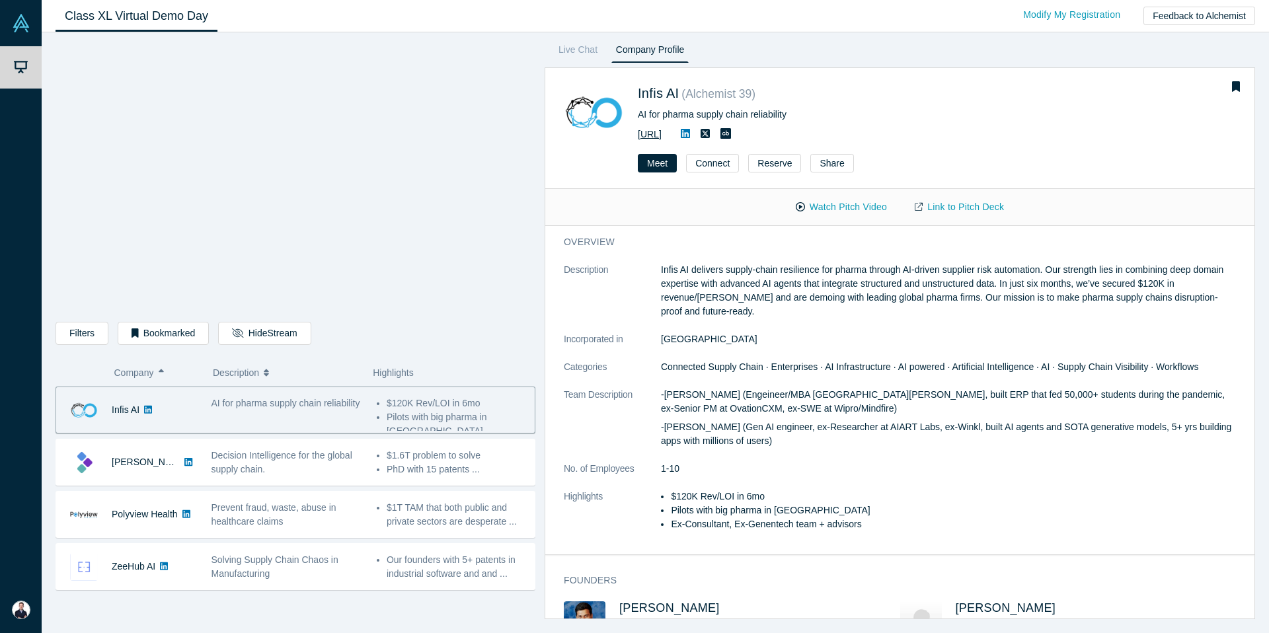
click at [661, 129] on link "[URL]" at bounding box center [650, 134] width 24 height 11
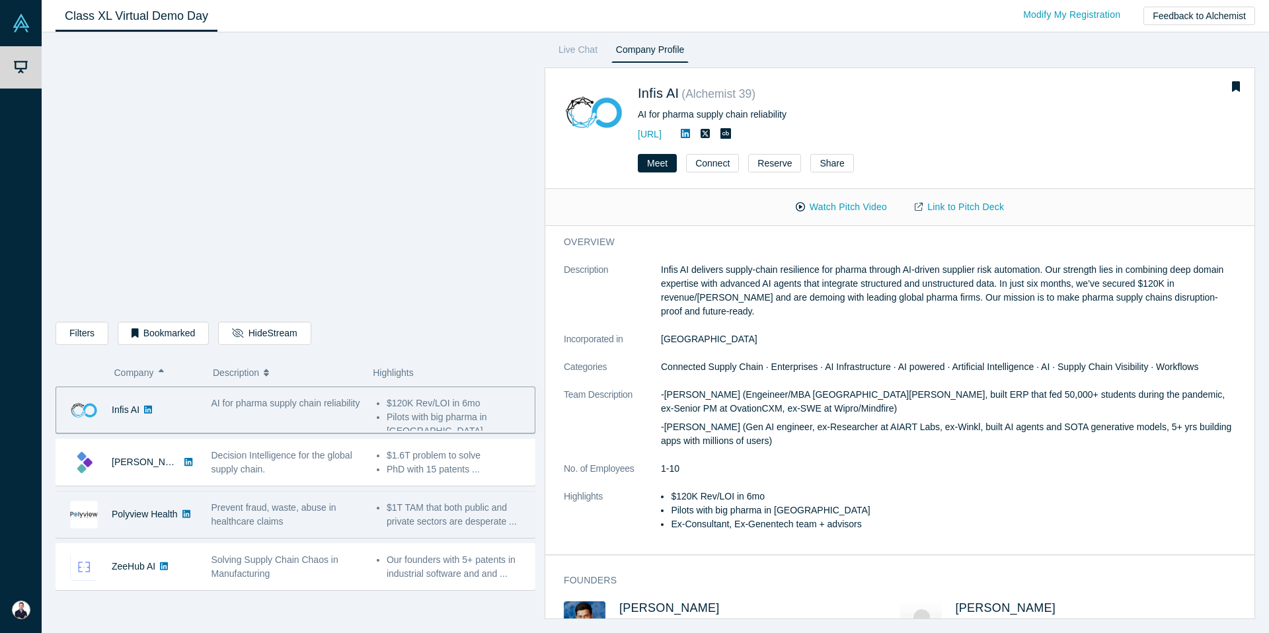
click at [253, 521] on span "Prevent fraud, waste, abuse in healthcare claims" at bounding box center [273, 514] width 125 height 24
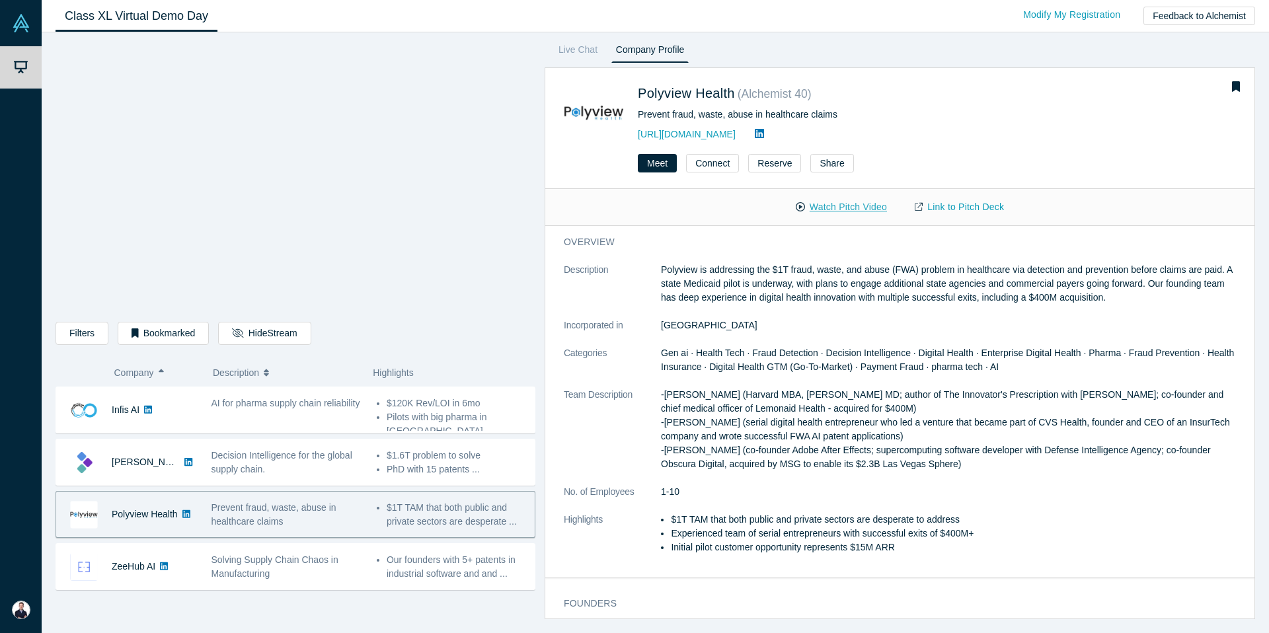
click at [831, 206] on button "Watch Pitch Video" at bounding box center [841, 207] width 119 height 23
click at [969, 208] on link "Link to Pitch Deck" at bounding box center [959, 207] width 117 height 23
click at [720, 137] on link "[URL][DOMAIN_NAME]" at bounding box center [687, 134] width 98 height 11
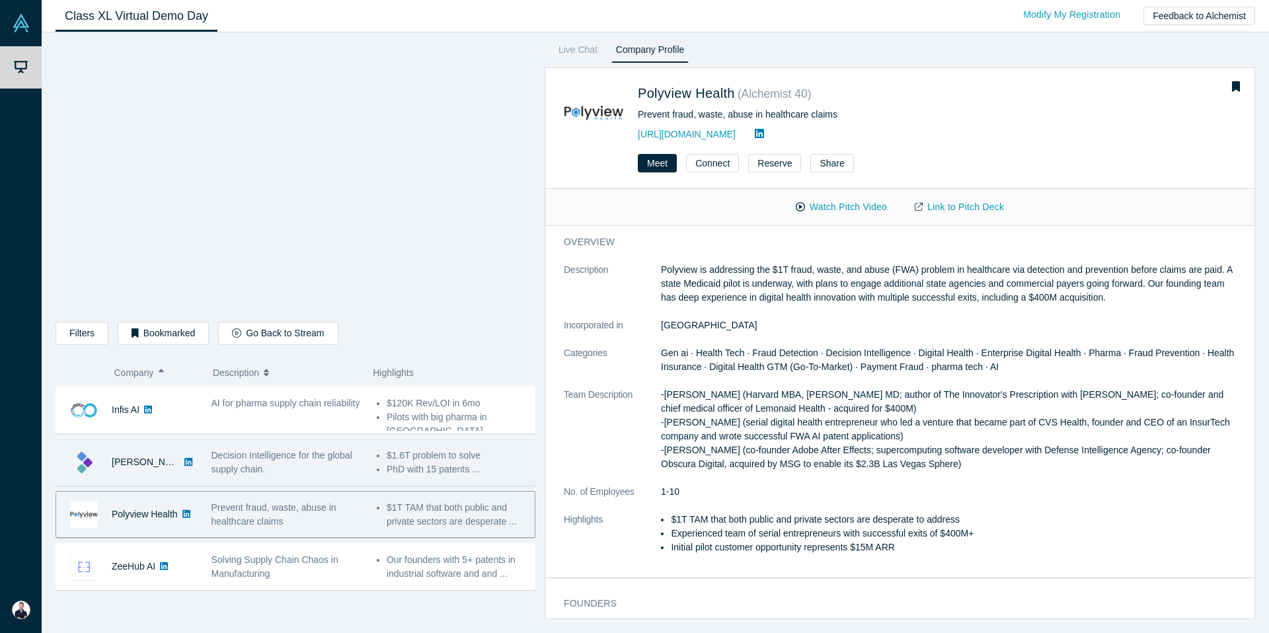
click at [256, 469] on span "Decision Intelligence for the global supply chain." at bounding box center [281, 462] width 141 height 24
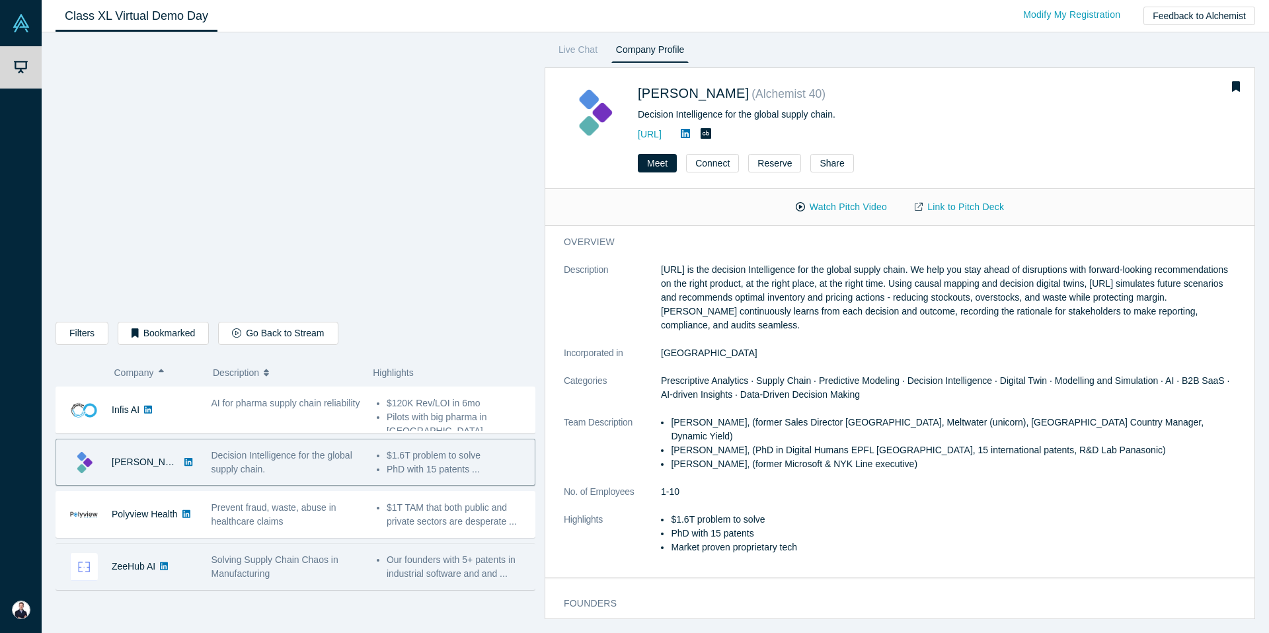
click at [267, 560] on span "Solving Supply Chain Chaos in Manufacturing" at bounding box center [274, 566] width 127 height 24
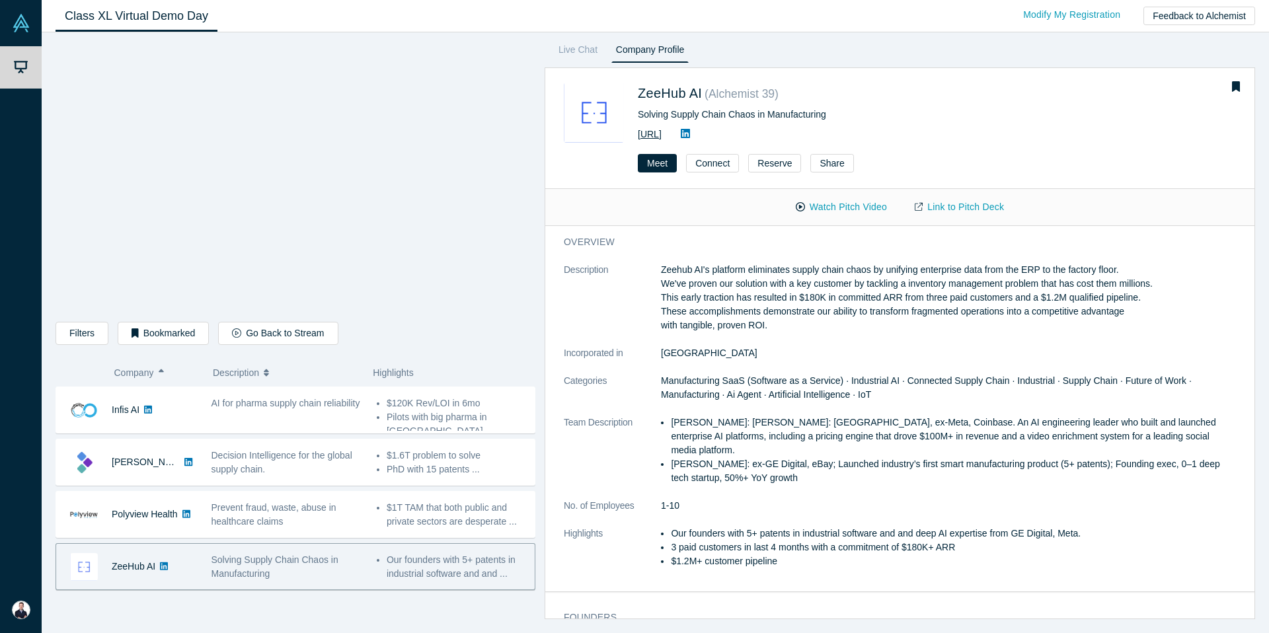
click at [661, 135] on link "[URL]" at bounding box center [650, 134] width 24 height 11
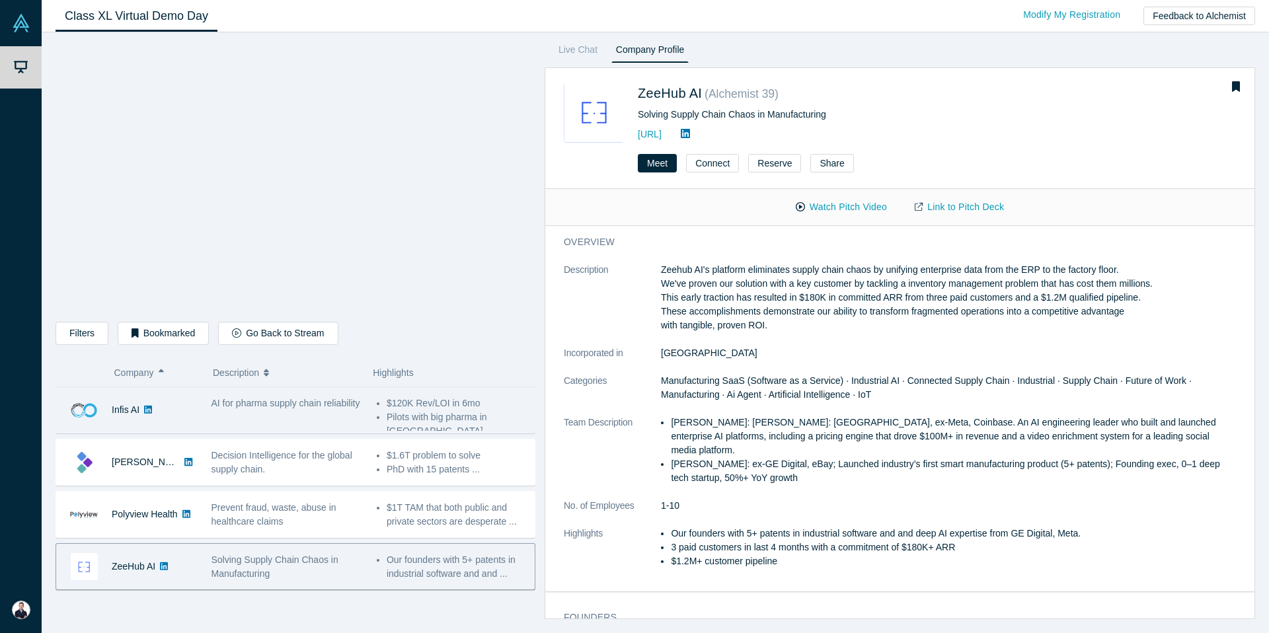
click at [241, 406] on span "AI for pharma supply chain reliability" at bounding box center [285, 403] width 149 height 11
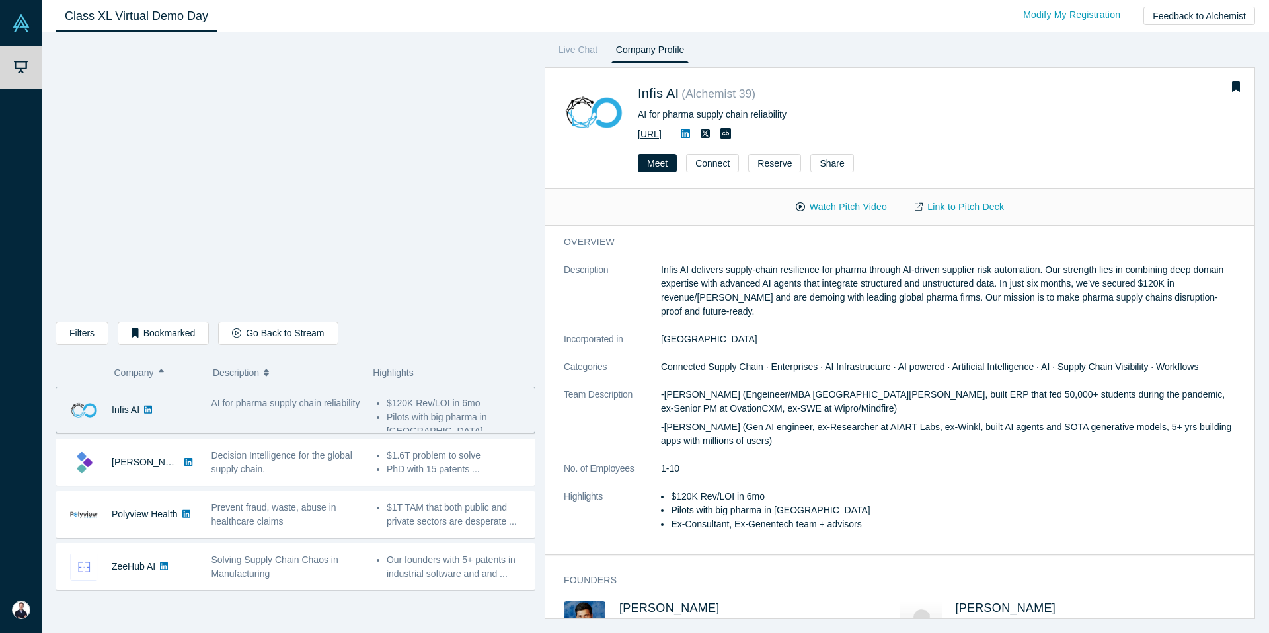
click at [661, 131] on link "[URL]" at bounding box center [650, 134] width 24 height 11
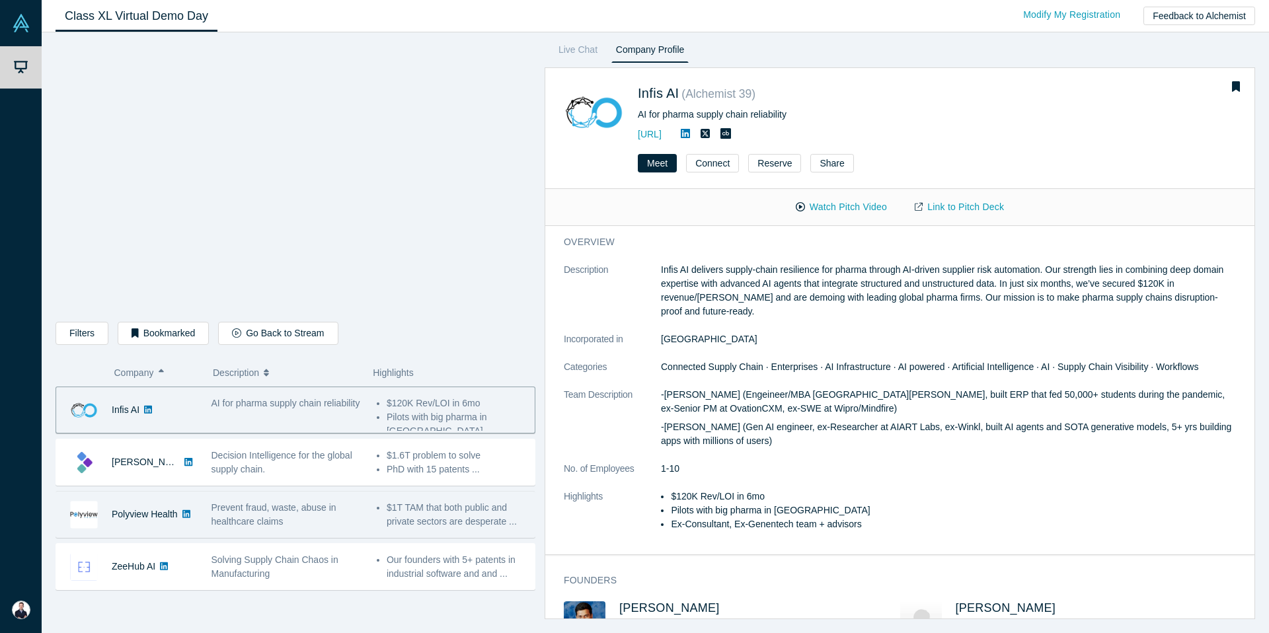
click at [254, 517] on span "Prevent fraud, waste, abuse in healthcare claims" at bounding box center [273, 514] width 125 height 24
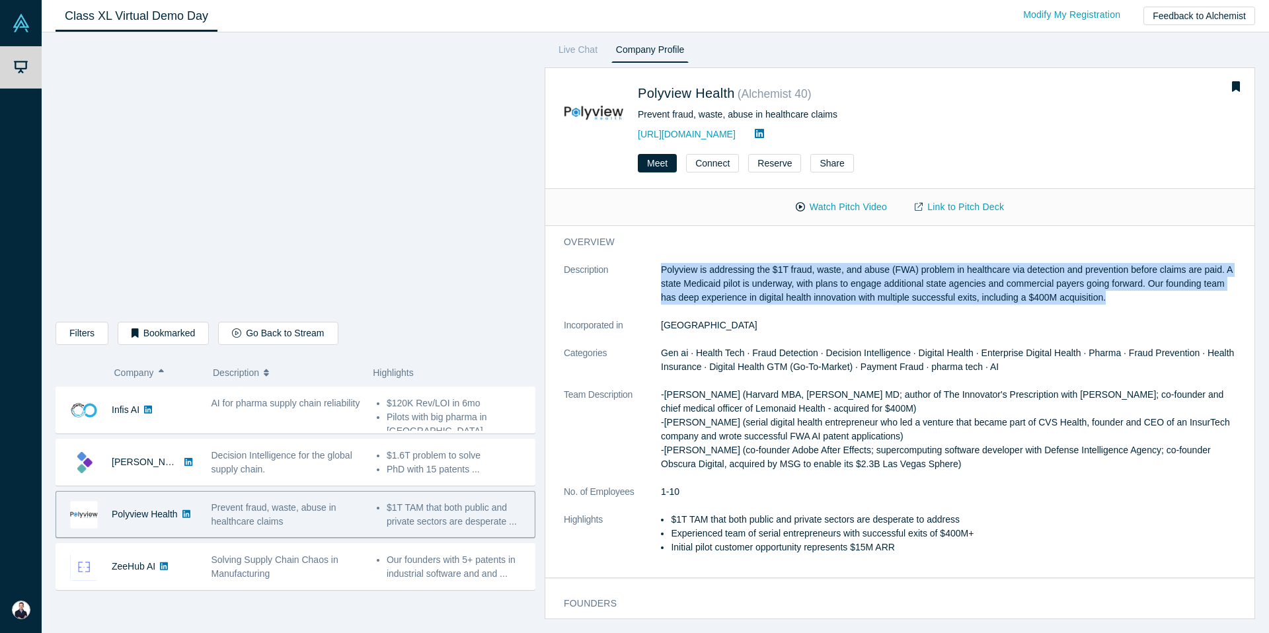
drag, startPoint x: 1131, startPoint y: 297, endPoint x: 647, endPoint y: 272, distance: 484.4
click at [647, 272] on dl "Description Polyview is addressing the $1T fraud, waste, and abuse (FWA) proble…" at bounding box center [900, 415] width 672 height 305
copy dl "Polyview is addressing the $1T fraud, waste, and abuse (FWA) problem in healthc…"
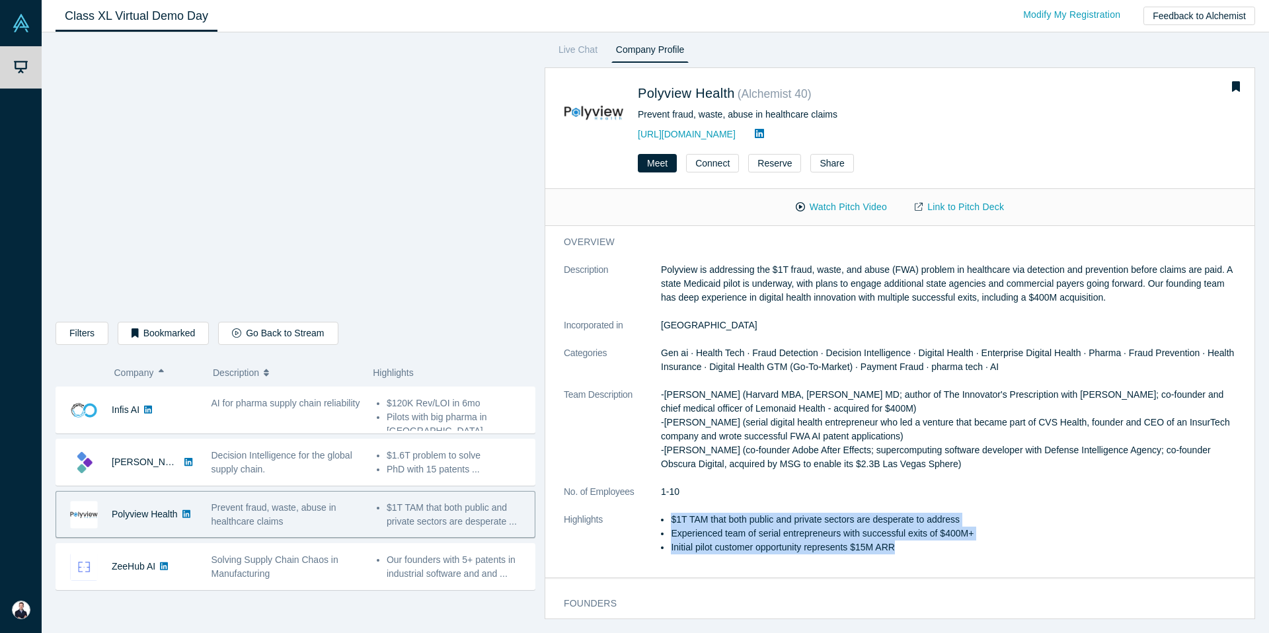
drag, startPoint x: 903, startPoint y: 549, endPoint x: 667, endPoint y: 521, distance: 237.0
click at [667, 521] on ul "$1T TAM that both public and private sectors are desperate to address Experienc…" at bounding box center [948, 534] width 575 height 42
copy ul "$1T TAM that both public and private sectors are desperate to address Experienc…"
click at [722, 162] on button "Connect" at bounding box center [712, 163] width 53 height 19
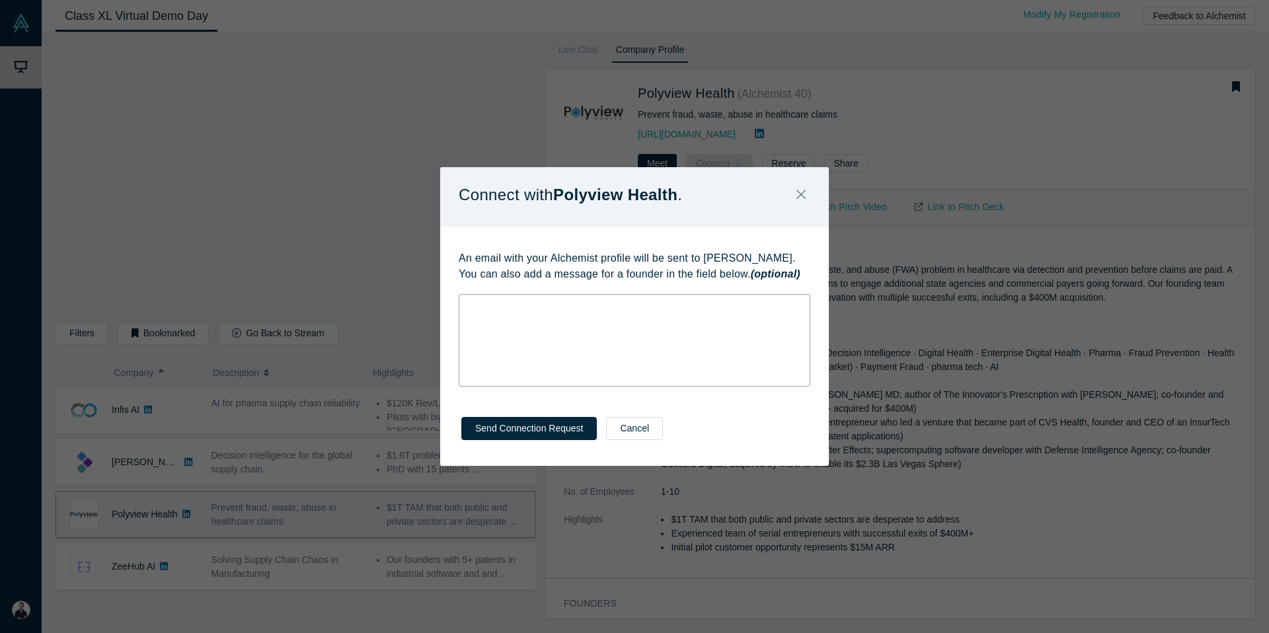
click at [558, 321] on div "rdw-wrapper" at bounding box center [635, 340] width 352 height 93
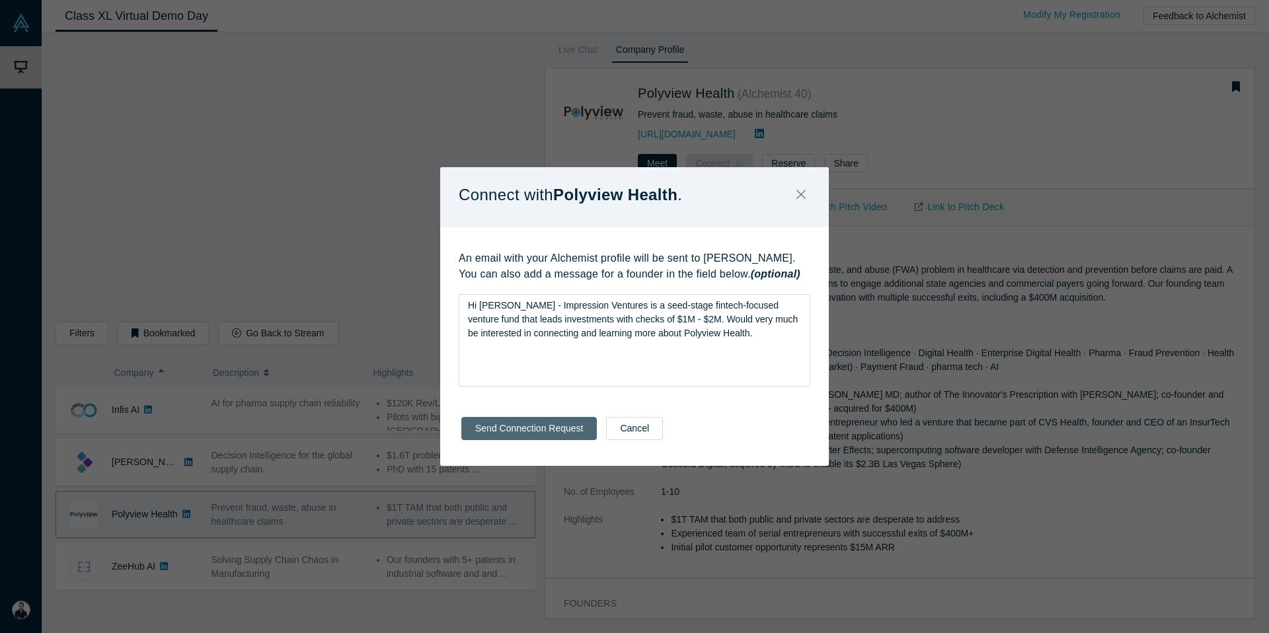
click at [523, 434] on button "Send Connection Request" at bounding box center [528, 428] width 135 height 23
